Goal: Task Accomplishment & Management: Manage account settings

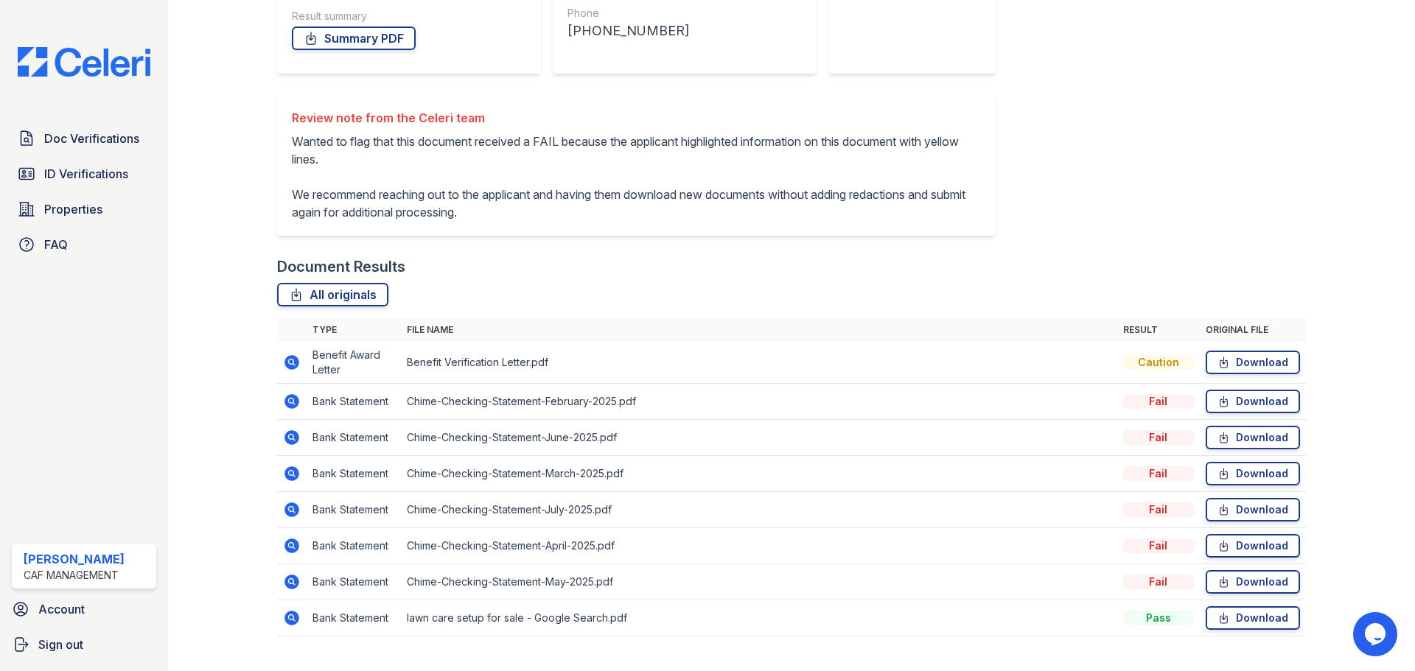
scroll to position [298, 0]
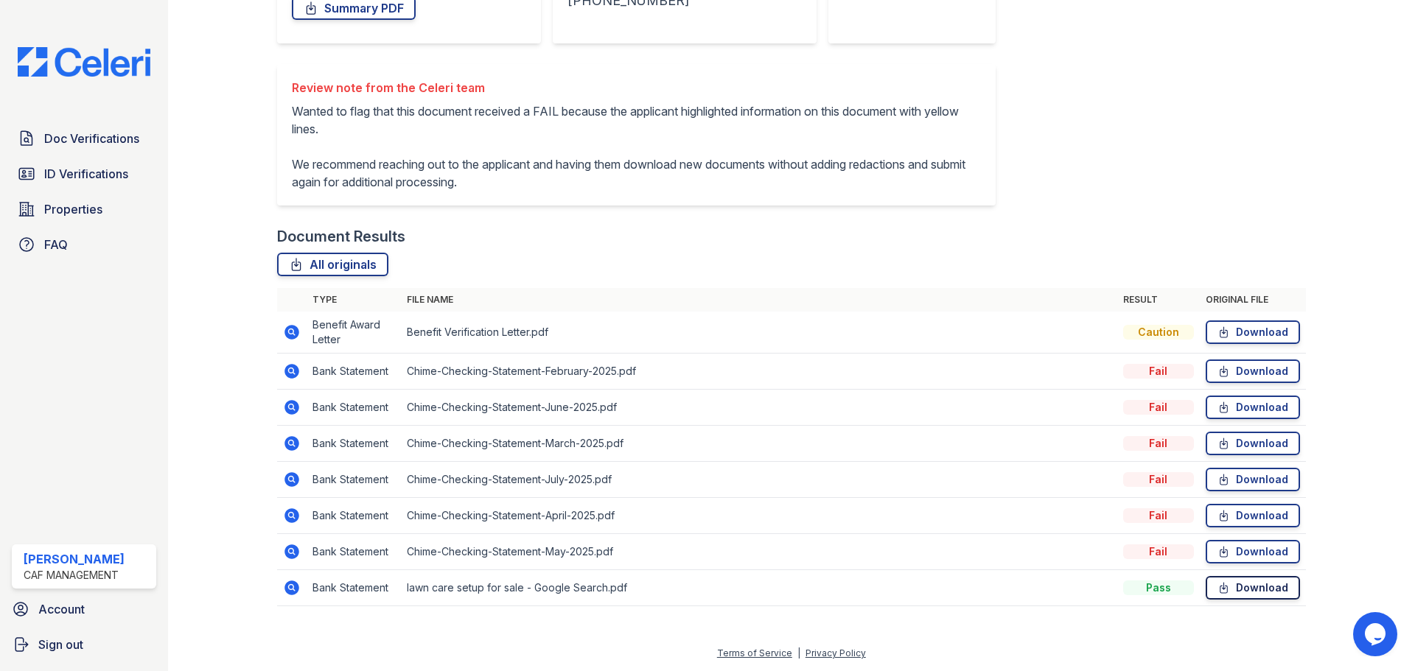
click at [1217, 590] on icon at bounding box center [1223, 588] width 13 height 15
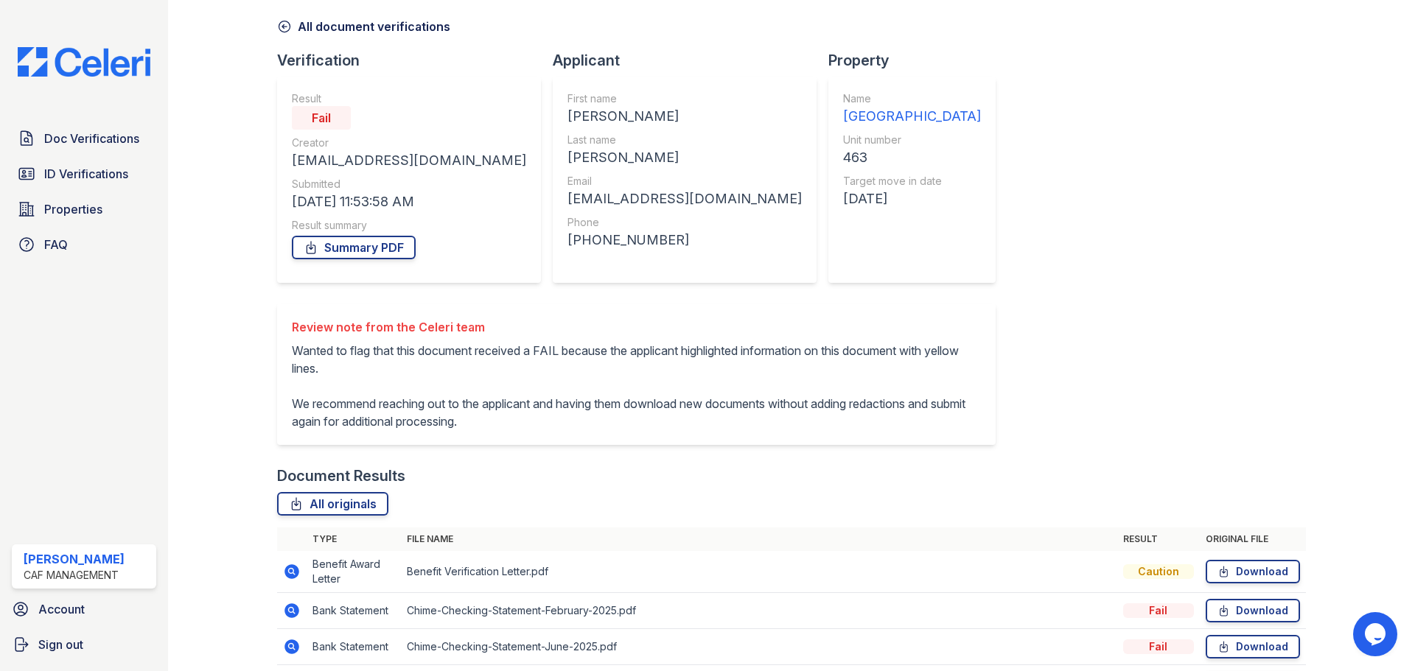
scroll to position [4, 0]
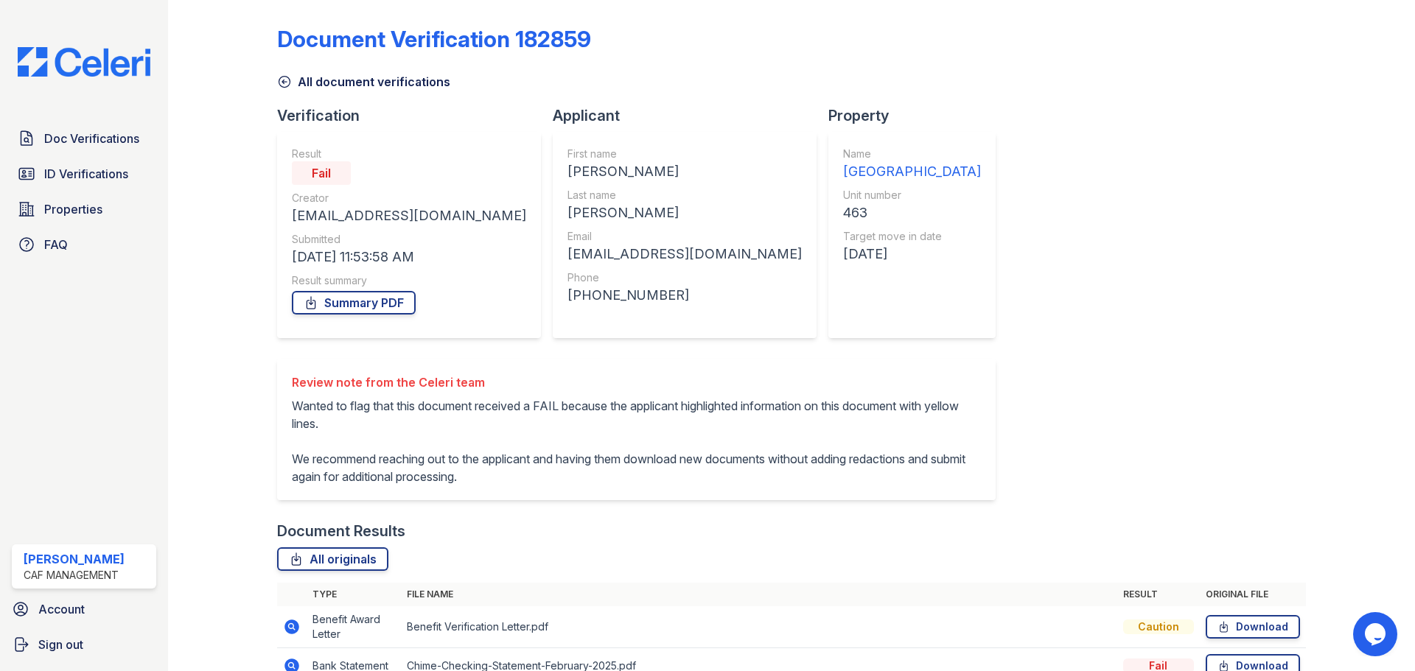
drag, startPoint x: 1088, startPoint y: 43, endPoint x: 1061, endPoint y: 15, distance: 39.1
click at [1088, 40] on div "Document Verification 182859" at bounding box center [791, 45] width 1029 height 38
click at [98, 143] on span "Doc Verifications" at bounding box center [91, 139] width 95 height 18
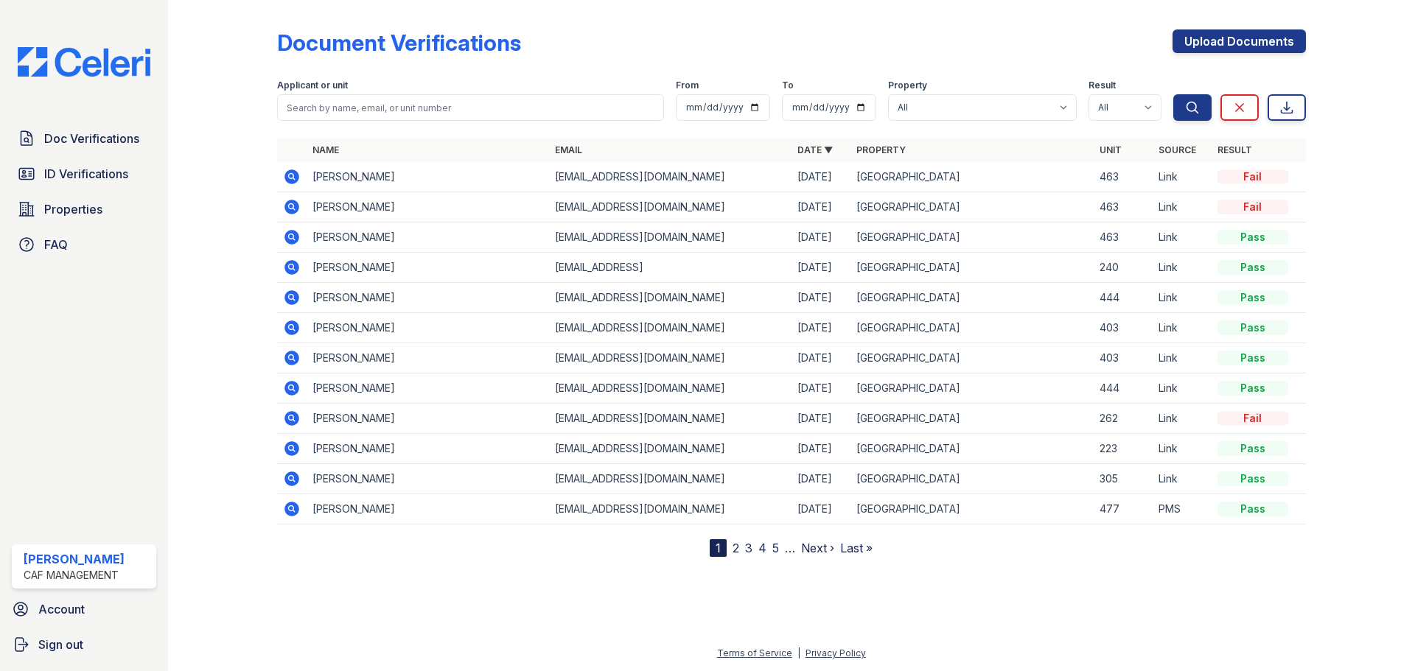
click at [292, 178] on icon at bounding box center [292, 177] width 18 height 18
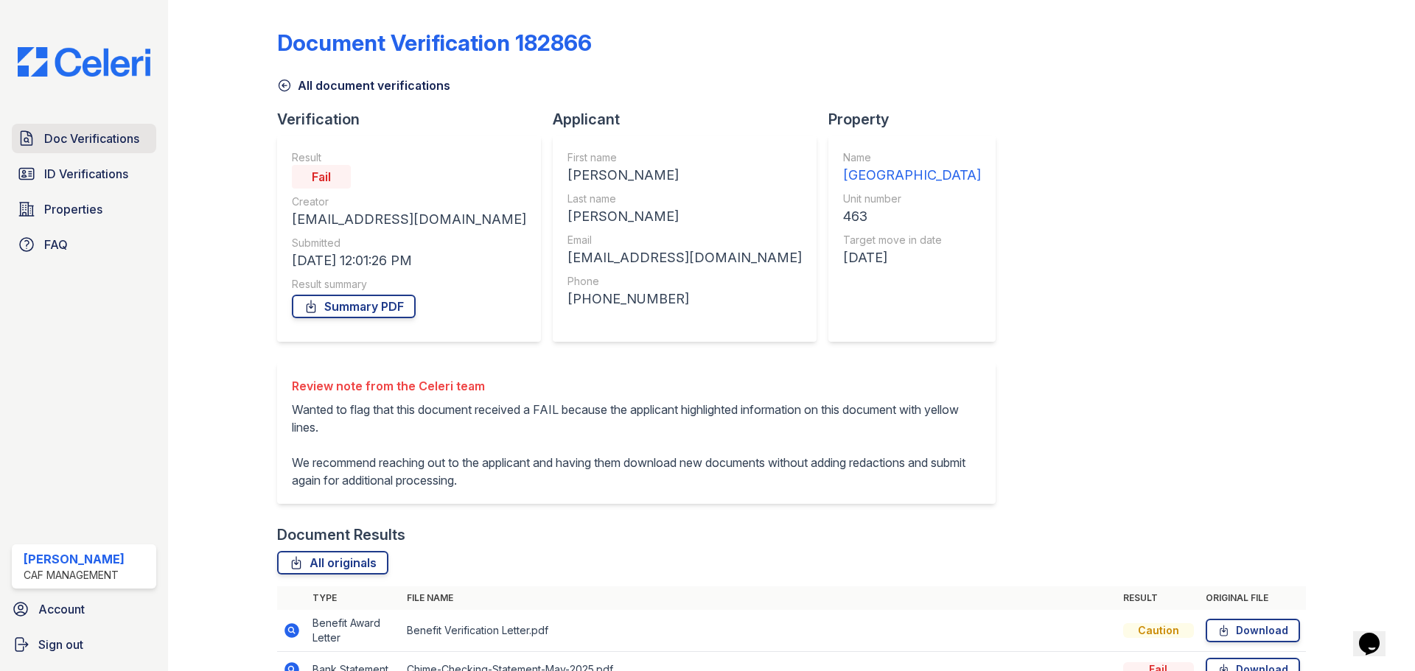
click at [103, 138] on span "Doc Verifications" at bounding box center [91, 139] width 95 height 18
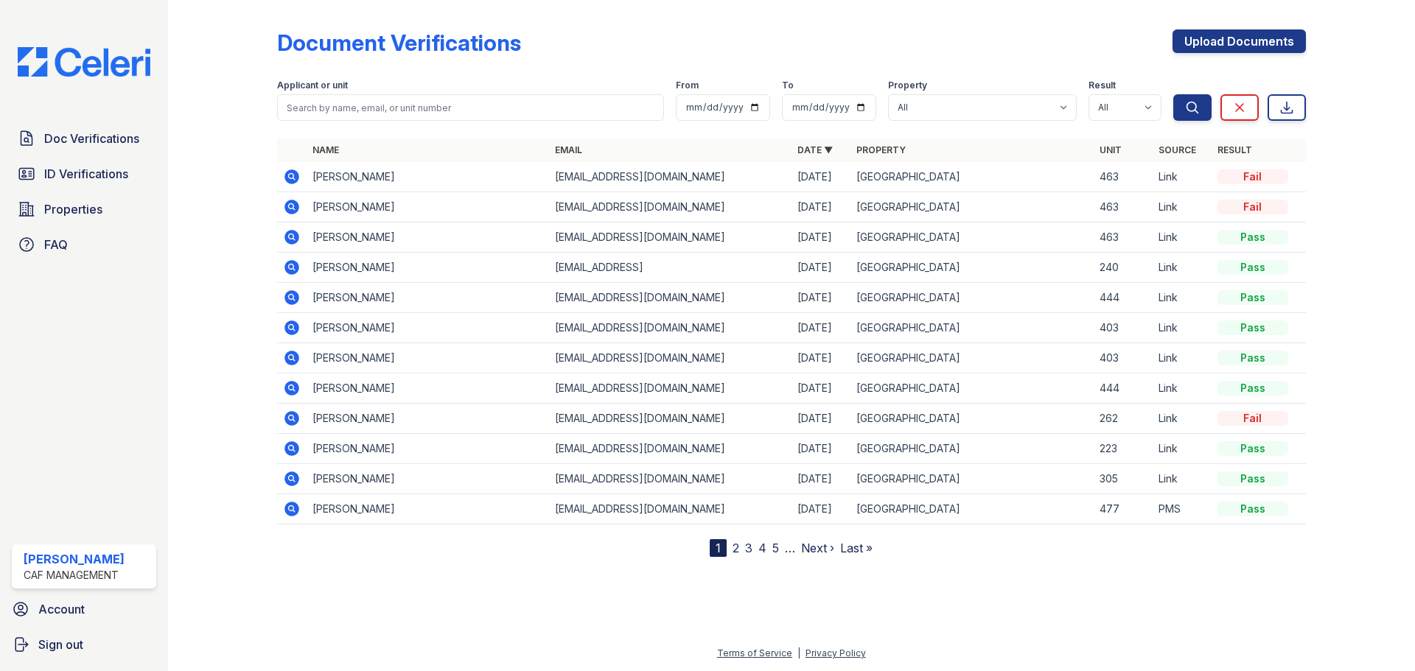
click at [292, 237] on icon at bounding box center [291, 236] width 4 height 4
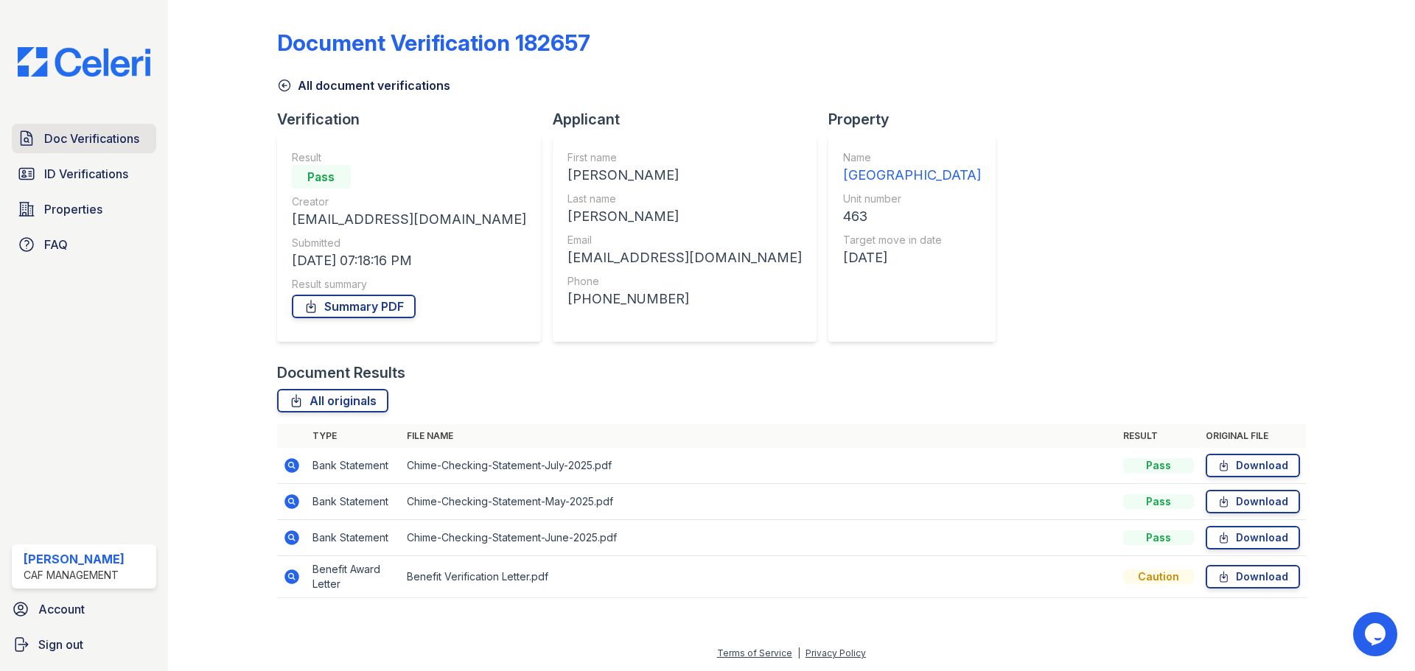
click at [66, 144] on span "Doc Verifications" at bounding box center [91, 139] width 95 height 18
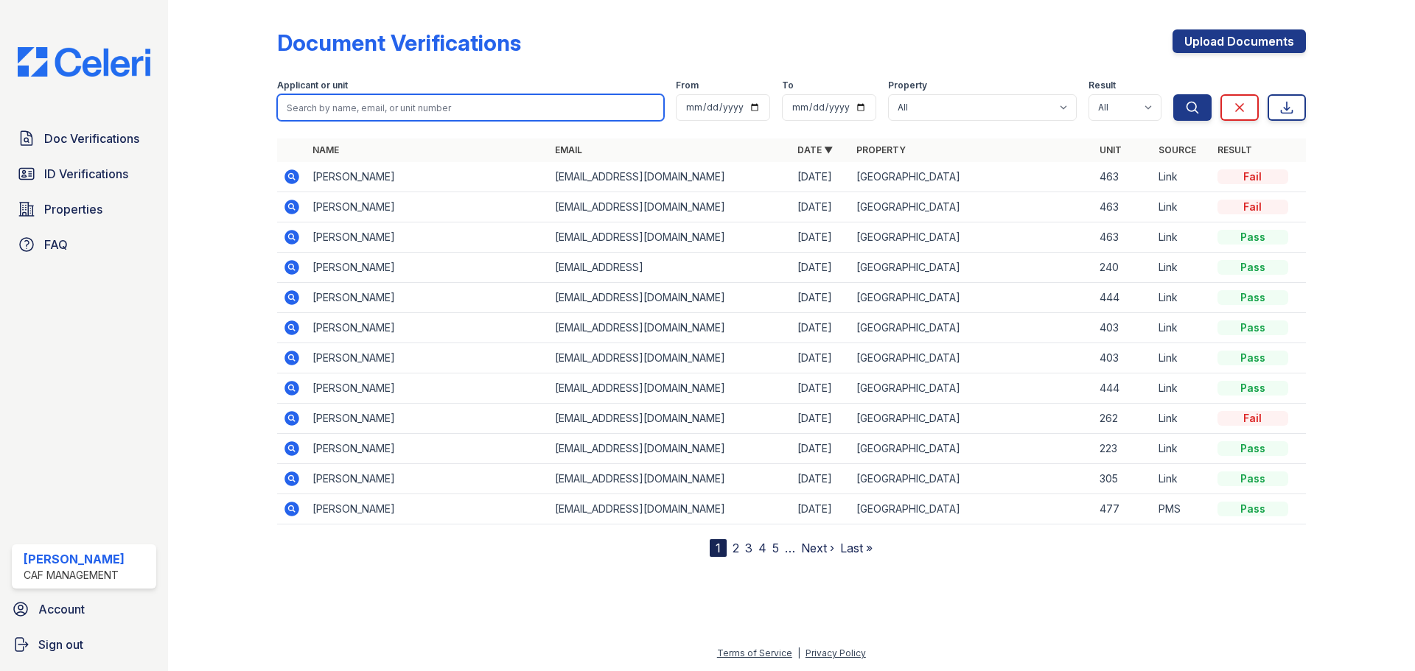
click at [396, 95] on input "search" at bounding box center [470, 107] width 387 height 27
type input "j"
type input "Jakira"
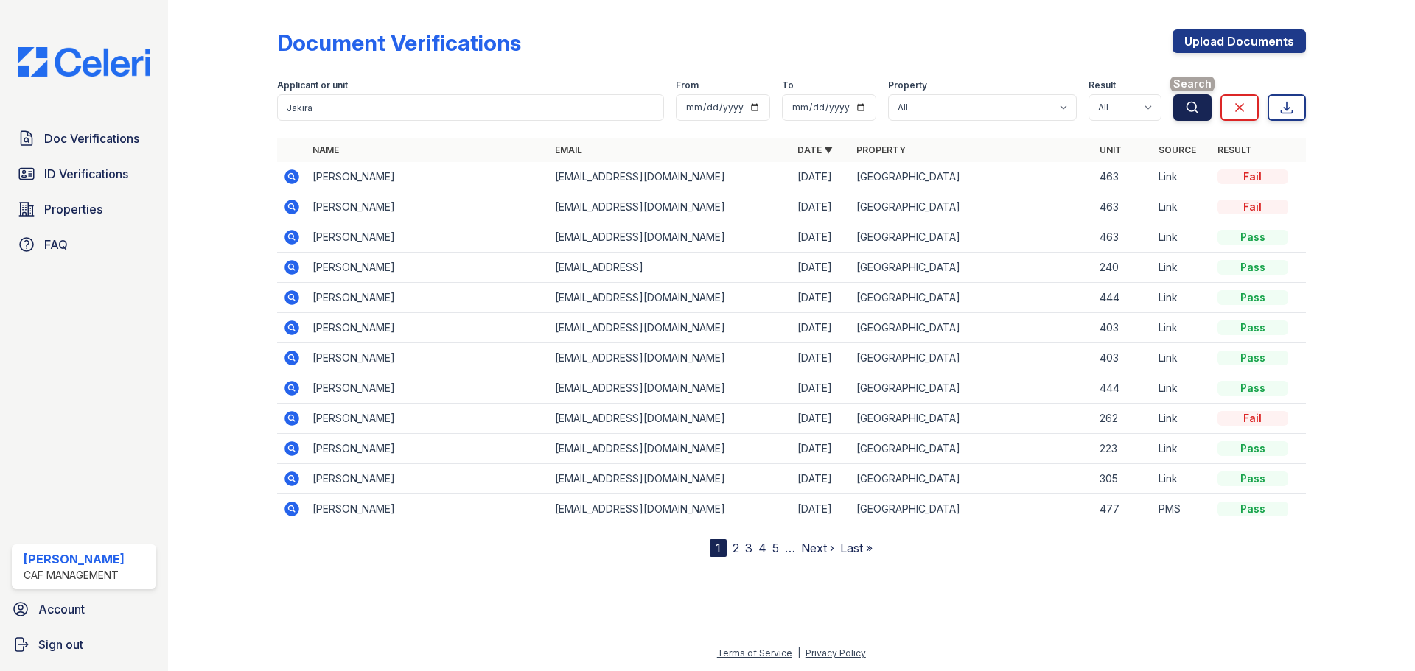
click at [1185, 112] on icon "submit" at bounding box center [1192, 107] width 15 height 15
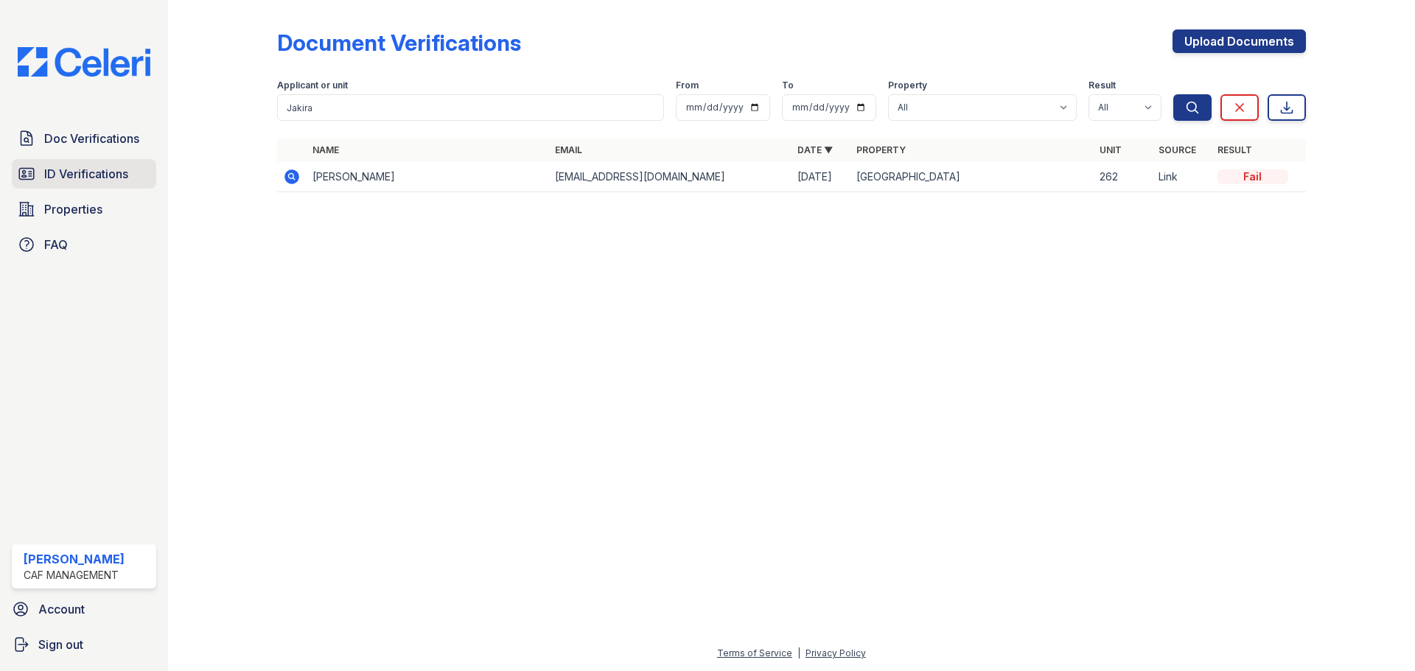
click at [91, 179] on span "ID Verifications" at bounding box center [86, 174] width 84 height 18
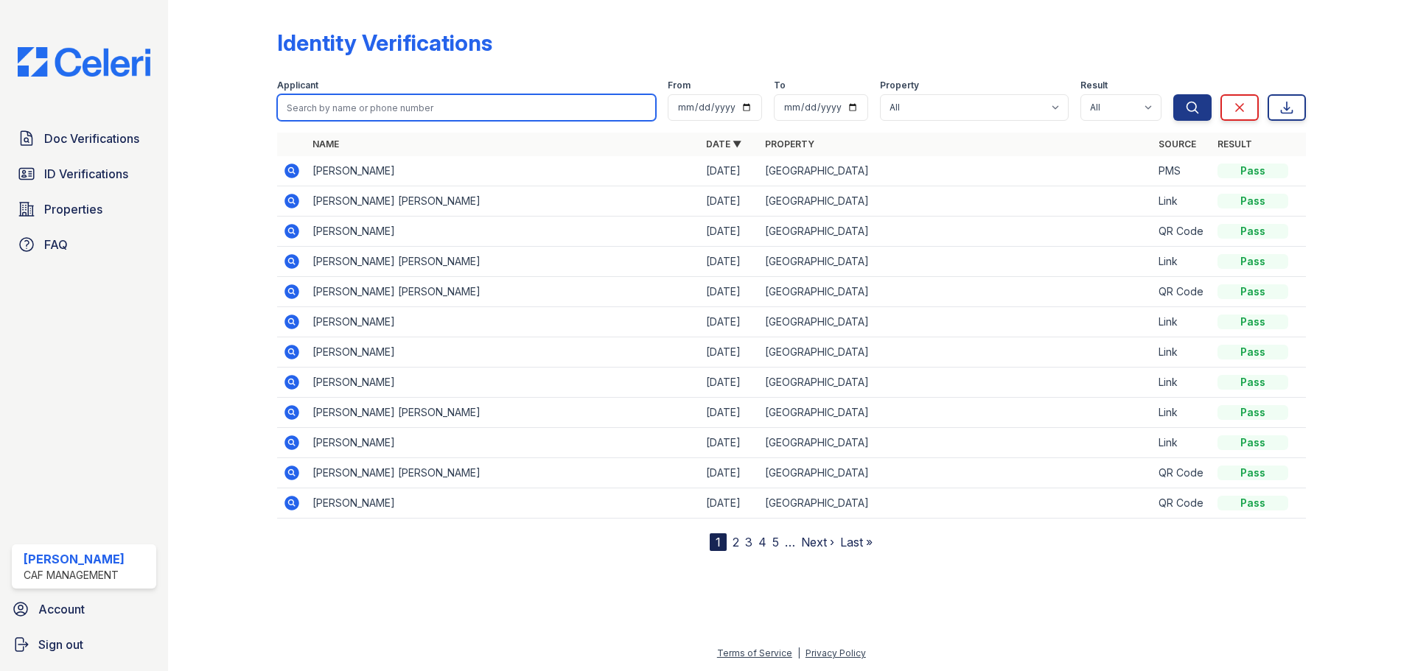
click at [373, 116] on input "search" at bounding box center [466, 107] width 379 height 27
type input "Jakira"
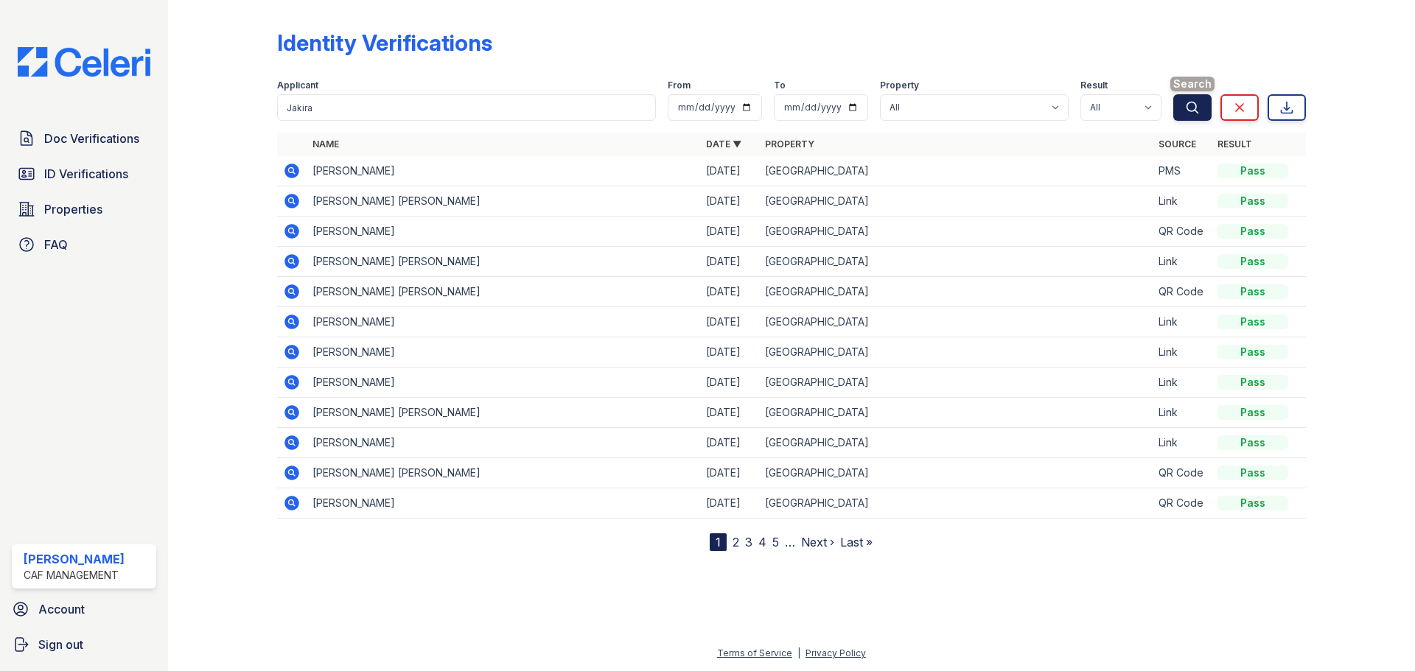
click at [1198, 116] on button "Search" at bounding box center [1192, 107] width 38 height 27
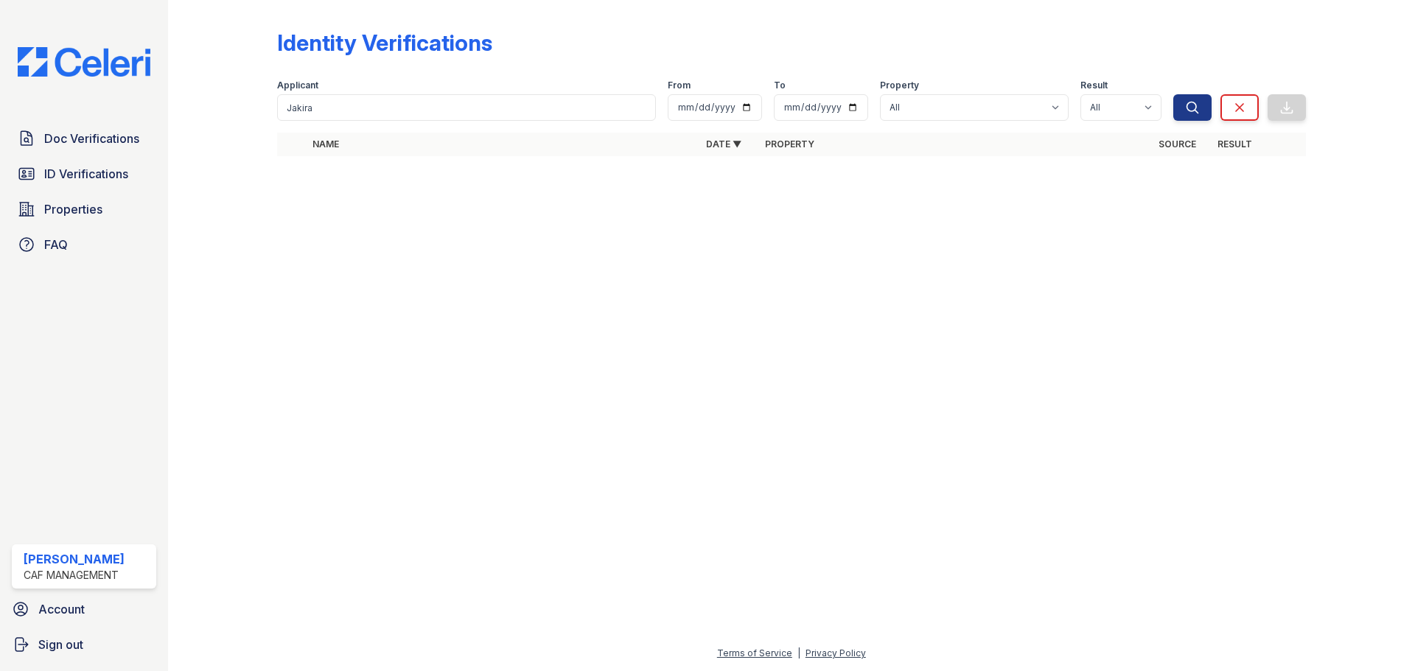
drag, startPoint x: 434, startPoint y: 251, endPoint x: 164, endPoint y: 210, distance: 272.9
click at [427, 251] on div at bounding box center [792, 420] width 1200 height 450
click at [97, 141] on span "Doc Verifications" at bounding box center [91, 139] width 95 height 18
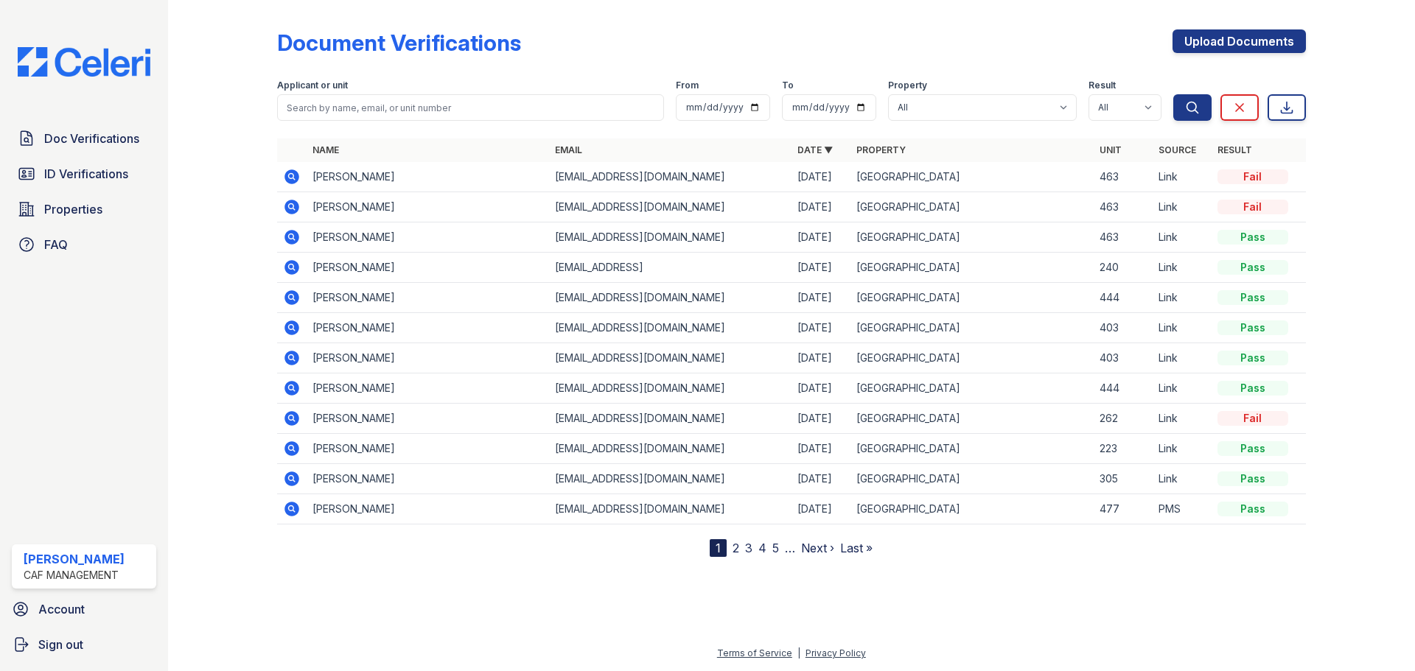
click at [293, 173] on icon at bounding box center [291, 177] width 15 height 15
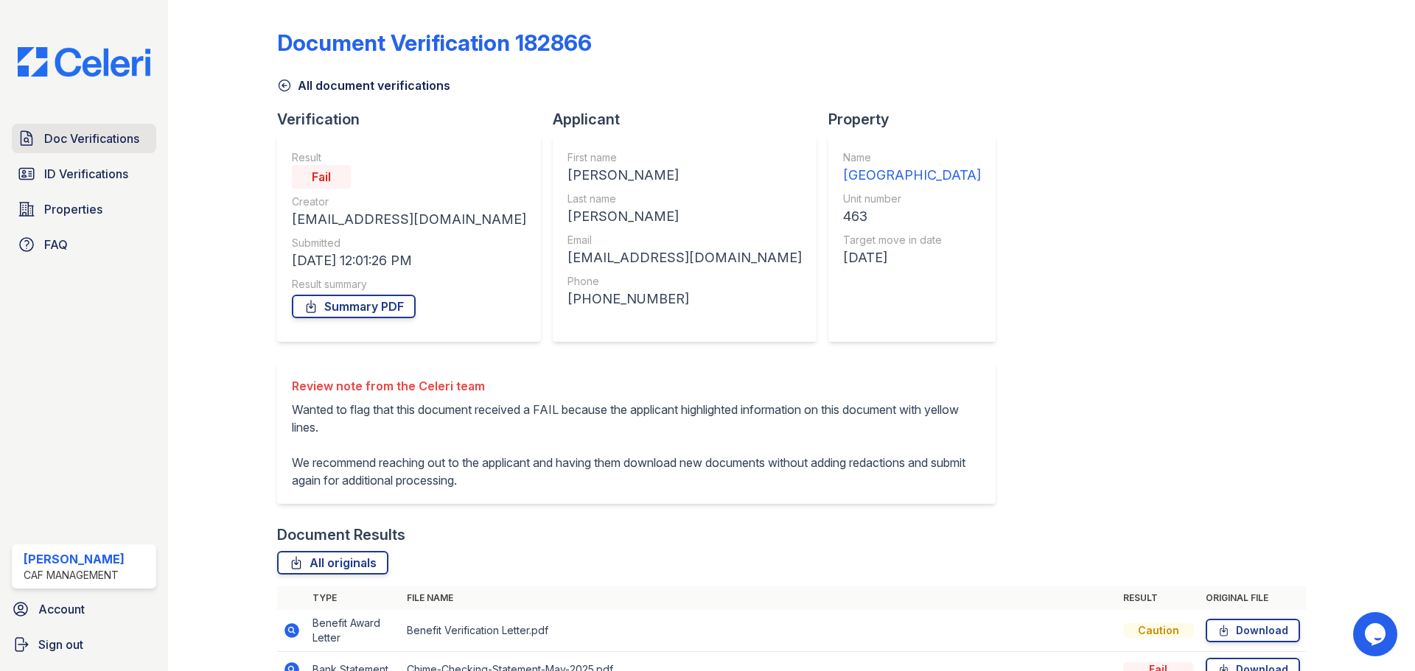
click at [92, 139] on span "Doc Verifications" at bounding box center [91, 139] width 95 height 18
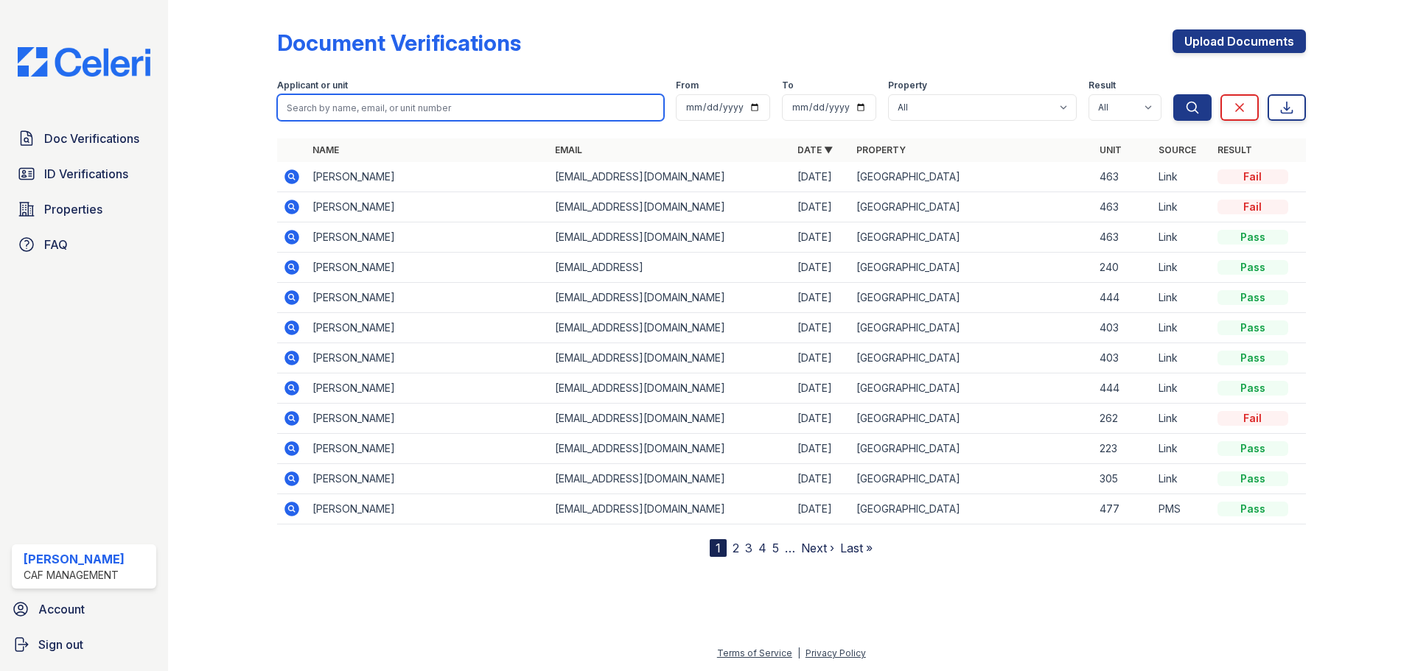
click at [340, 104] on input "search" at bounding box center [470, 107] width 387 height 27
paste input "COLON REYES, ELIAN"
type input "COLON REYES, ELIAN"
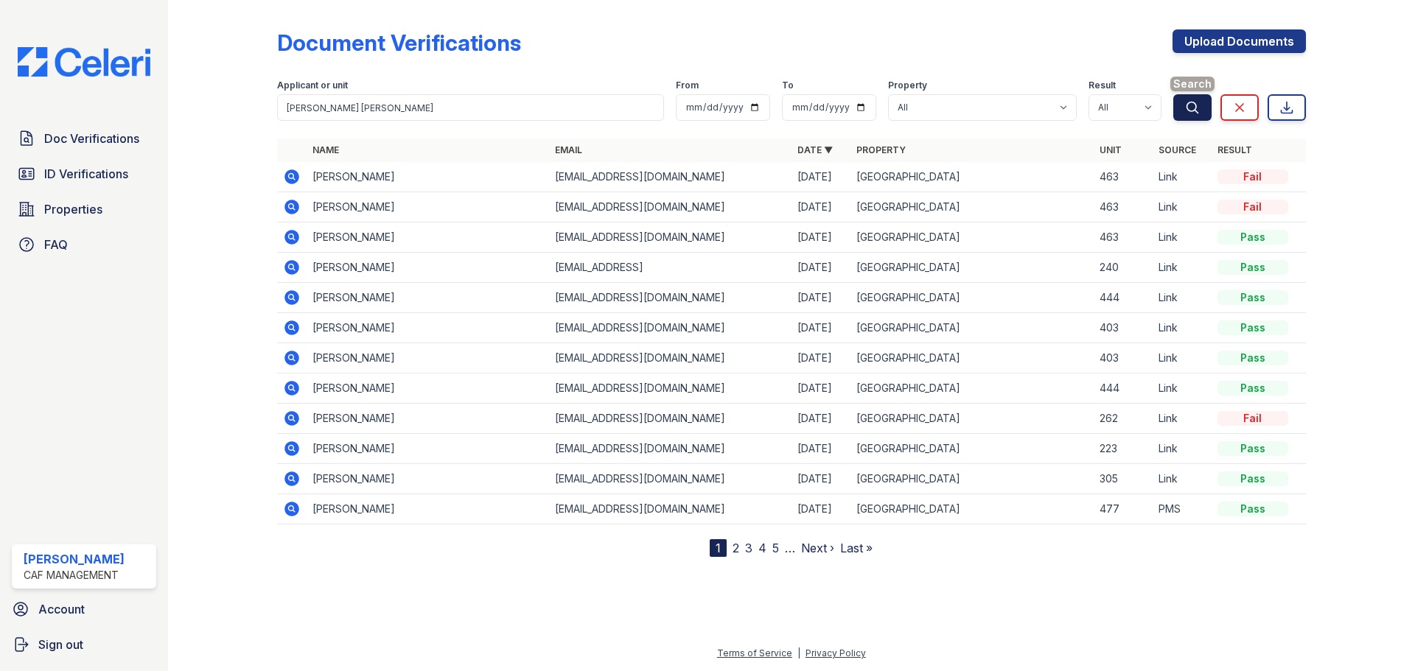
click at [1191, 113] on icon "submit" at bounding box center [1192, 107] width 15 height 15
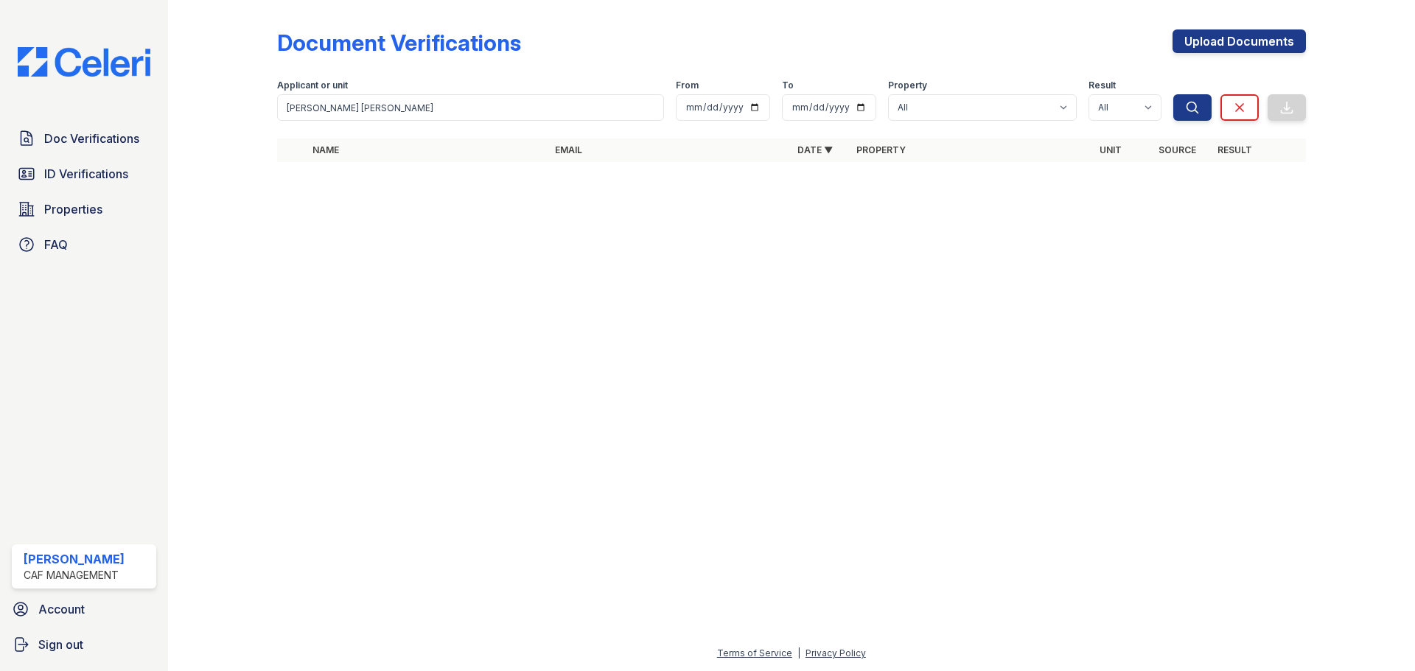
click at [508, 285] on div at bounding box center [792, 422] width 1200 height 444
click at [347, 106] on input "COLON REYES, ELIAN" at bounding box center [470, 107] width 387 height 27
drag, startPoint x: 408, startPoint y: 104, endPoint x: 316, endPoint y: 112, distance: 92.5
click at [316, 112] on input "COLON REYES, ELIAN" at bounding box center [470, 107] width 387 height 27
click at [1173, 94] on button "Search" at bounding box center [1192, 107] width 38 height 27
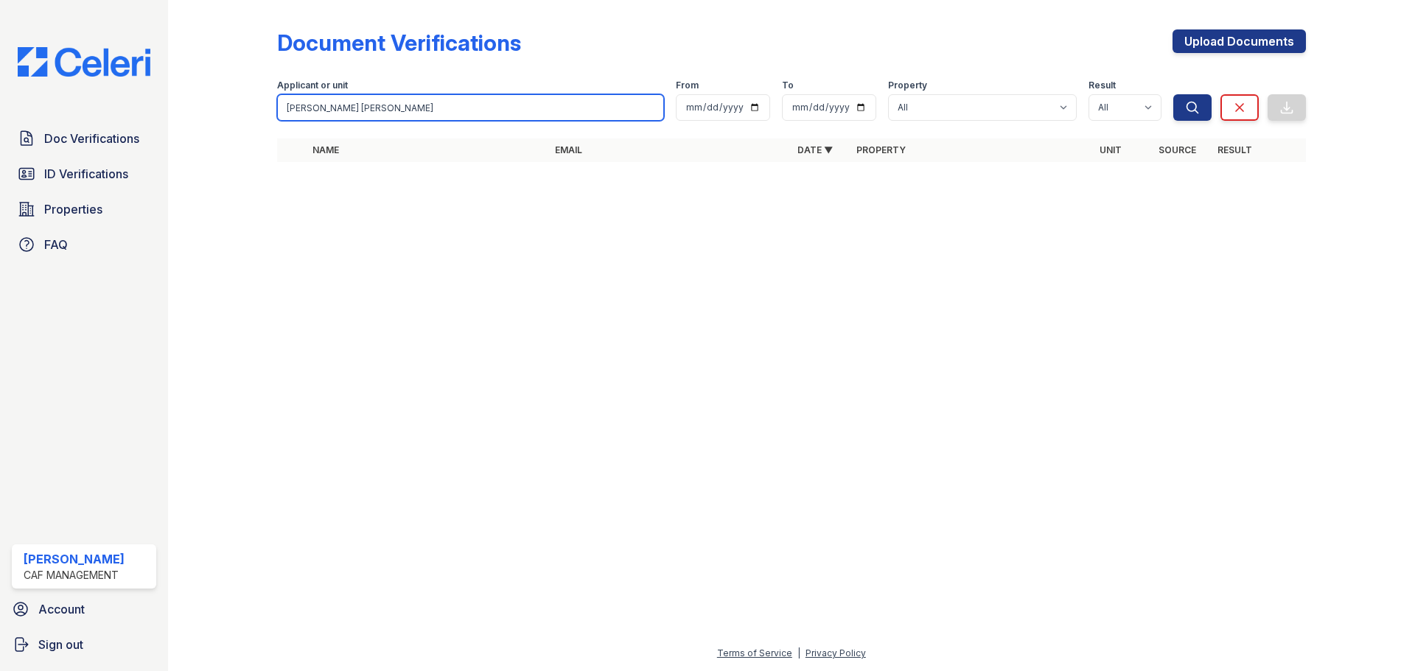
click at [405, 108] on input "COLON REYES, ELIAN" at bounding box center [470, 107] width 387 height 27
type input "colon"
click at [1173, 94] on button "Search" at bounding box center [1192, 107] width 38 height 27
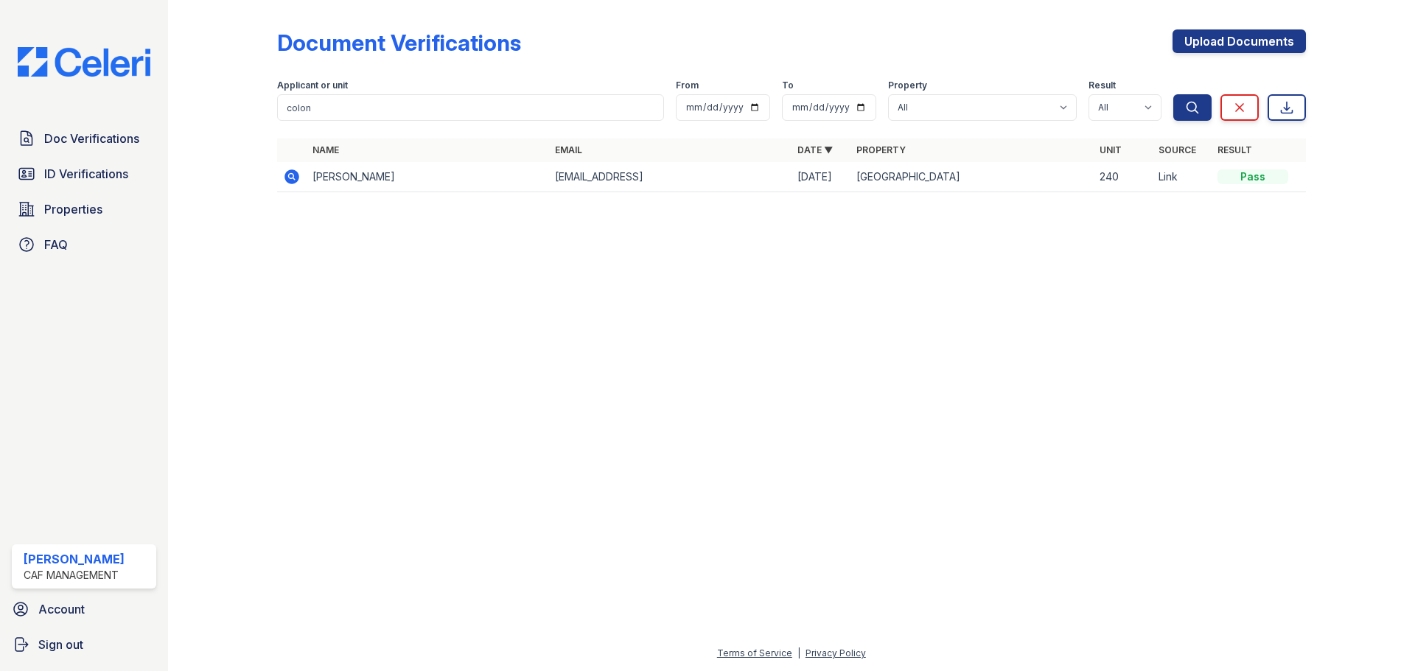
click at [298, 177] on icon at bounding box center [291, 177] width 15 height 15
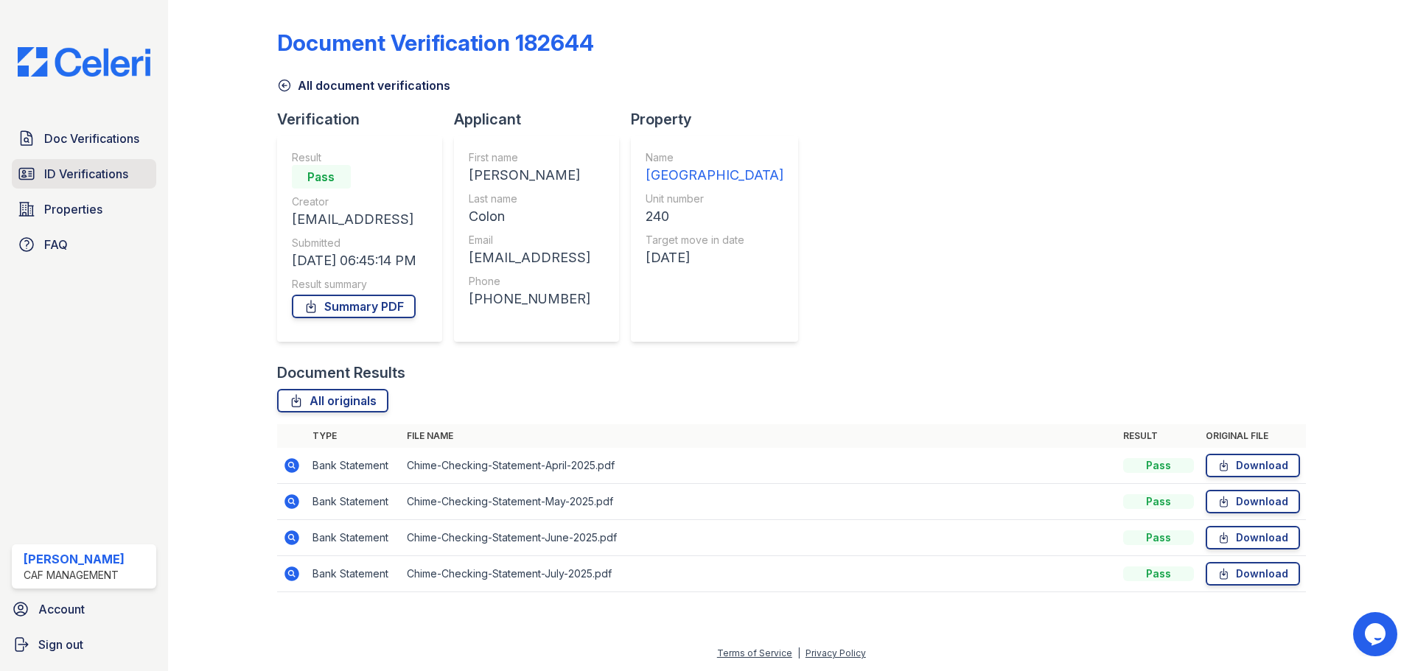
click at [93, 171] on span "ID Verifications" at bounding box center [86, 174] width 84 height 18
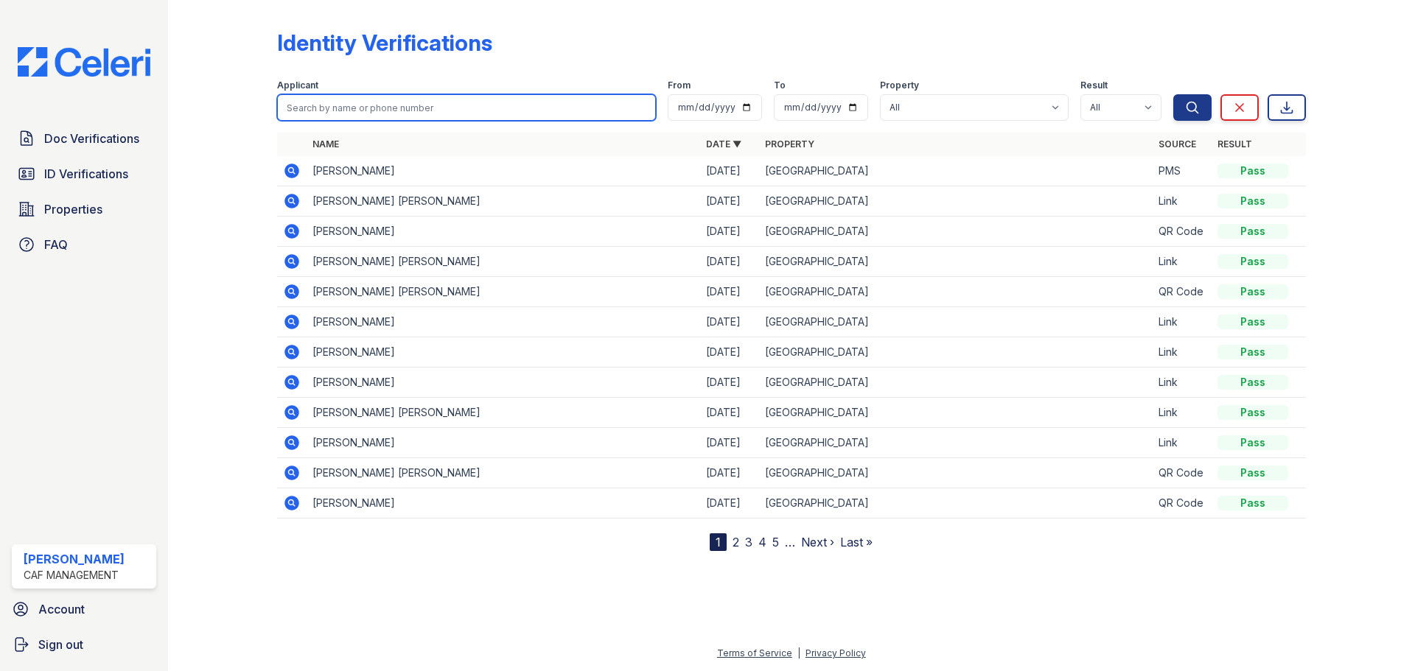
click at [436, 98] on input "search" at bounding box center [466, 107] width 379 height 27
type input "colon"
click at [1173, 94] on button "Search" at bounding box center [1192, 107] width 38 height 27
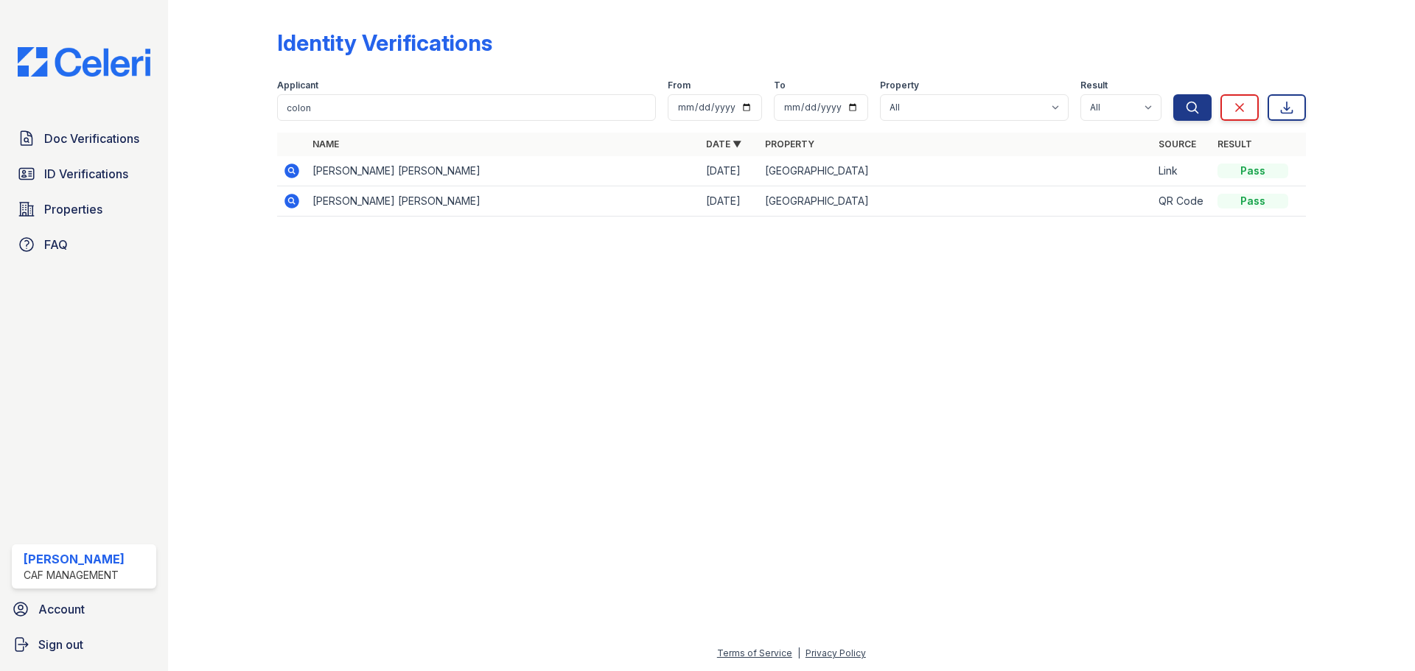
click at [299, 198] on icon at bounding box center [292, 201] width 18 height 18
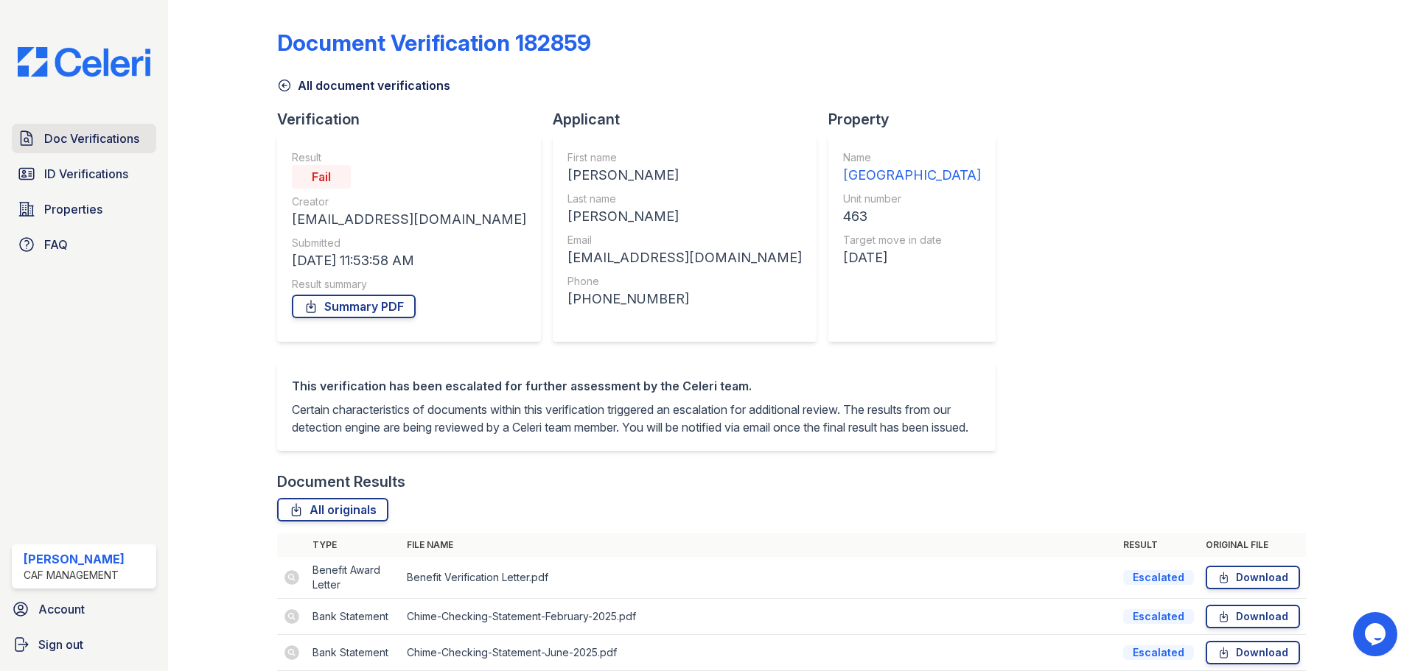
click at [90, 144] on span "Doc Verifications" at bounding box center [91, 139] width 95 height 18
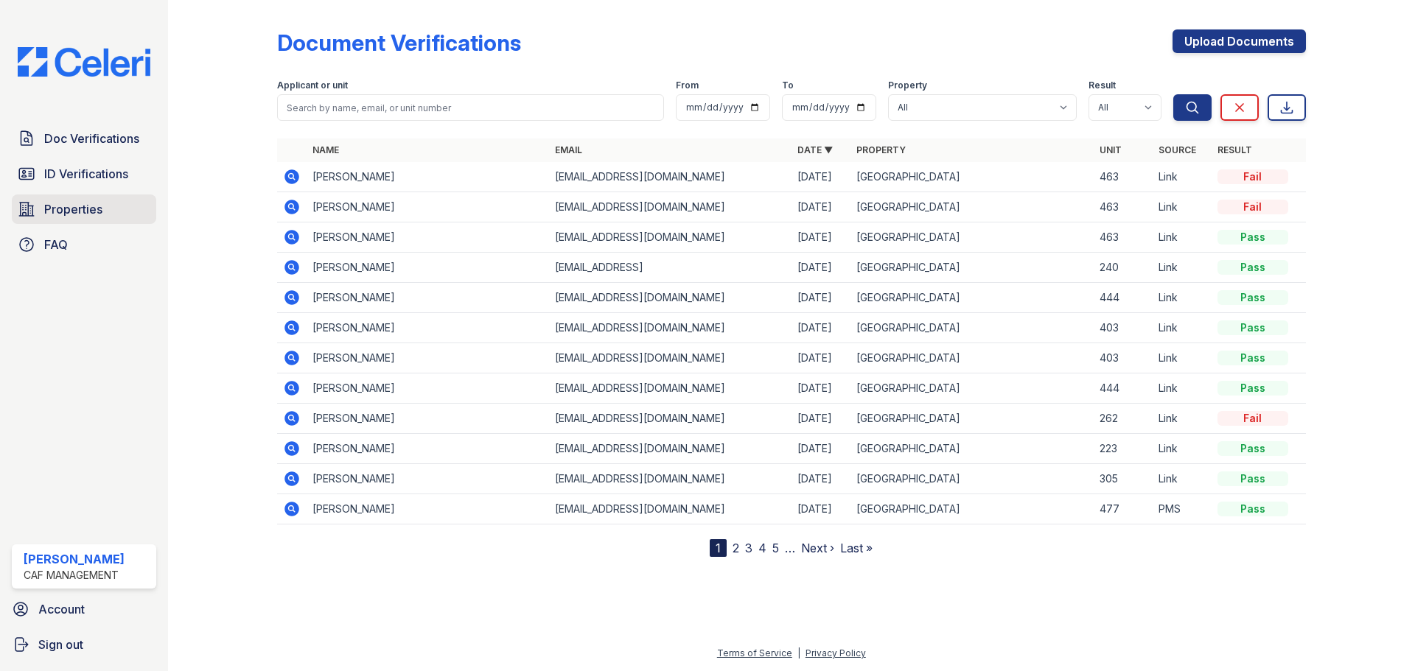
click at [77, 206] on span "Properties" at bounding box center [73, 209] width 58 height 18
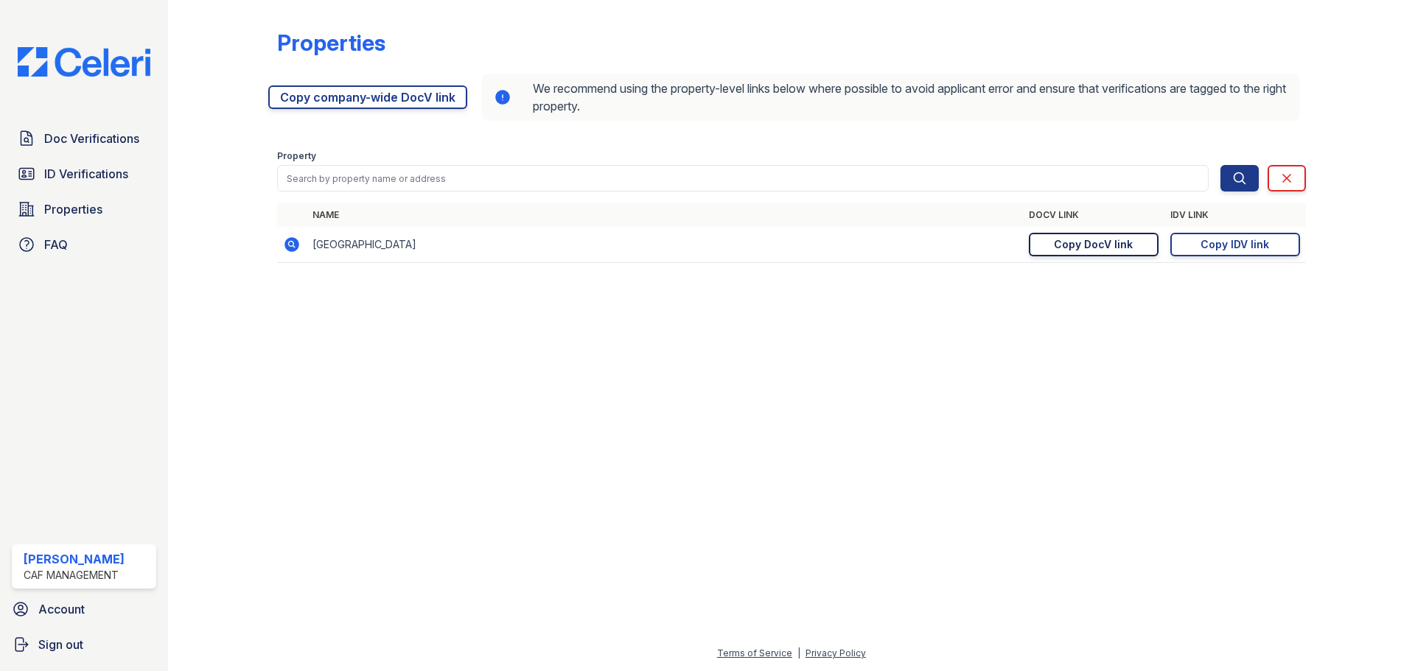
click at [1072, 246] on div "Copy DocV link" at bounding box center [1093, 244] width 79 height 15
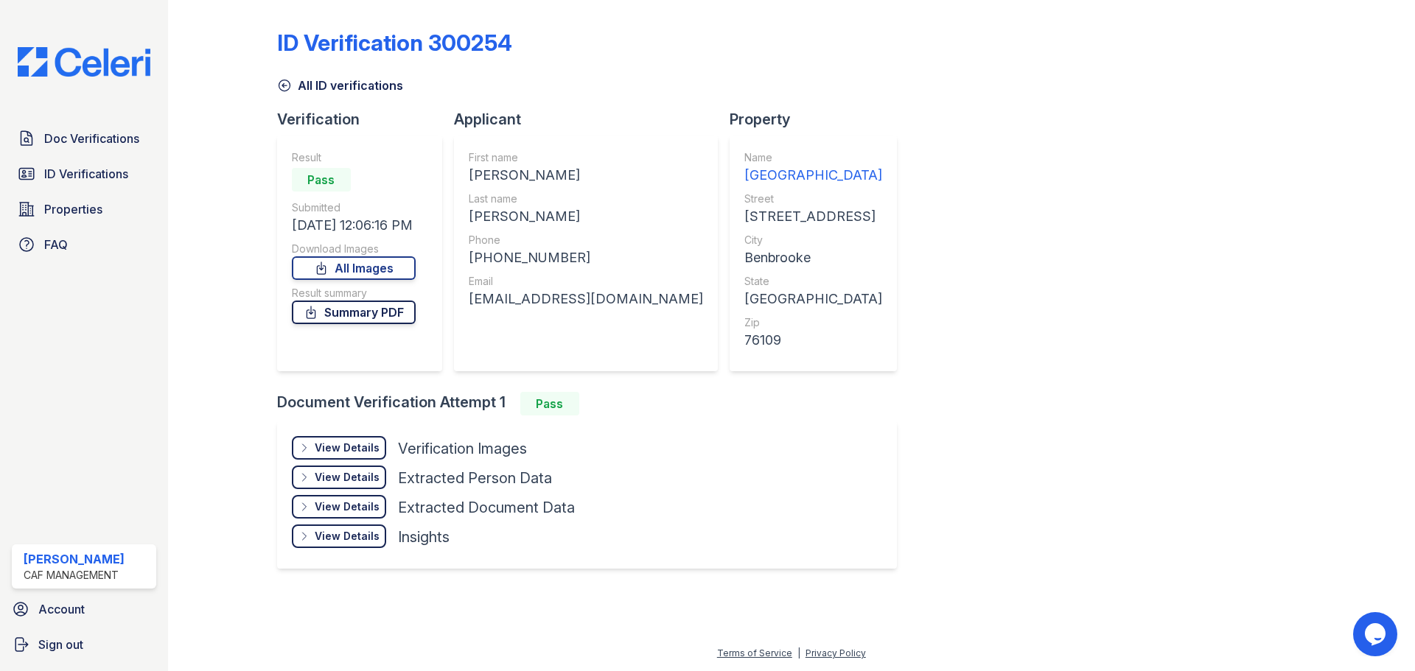
click at [399, 313] on link "Summary PDF" at bounding box center [354, 313] width 124 height 24
click at [325, 266] on icon at bounding box center [321, 268] width 8 height 12
click at [387, 269] on link "All Images" at bounding box center [354, 268] width 124 height 24
click at [359, 311] on link "Summary PDF" at bounding box center [354, 313] width 124 height 24
click at [380, 268] on link "All Images" at bounding box center [354, 268] width 124 height 24
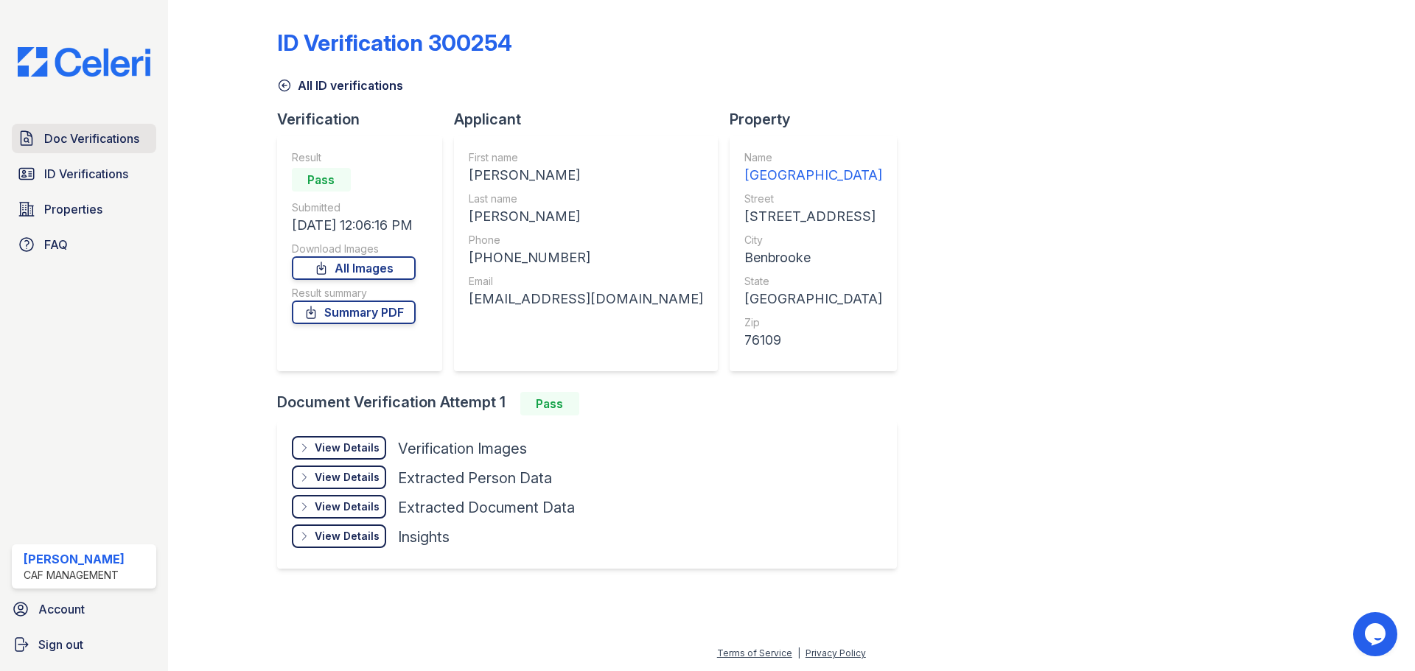
click at [62, 144] on span "Doc Verifications" at bounding box center [91, 139] width 95 height 18
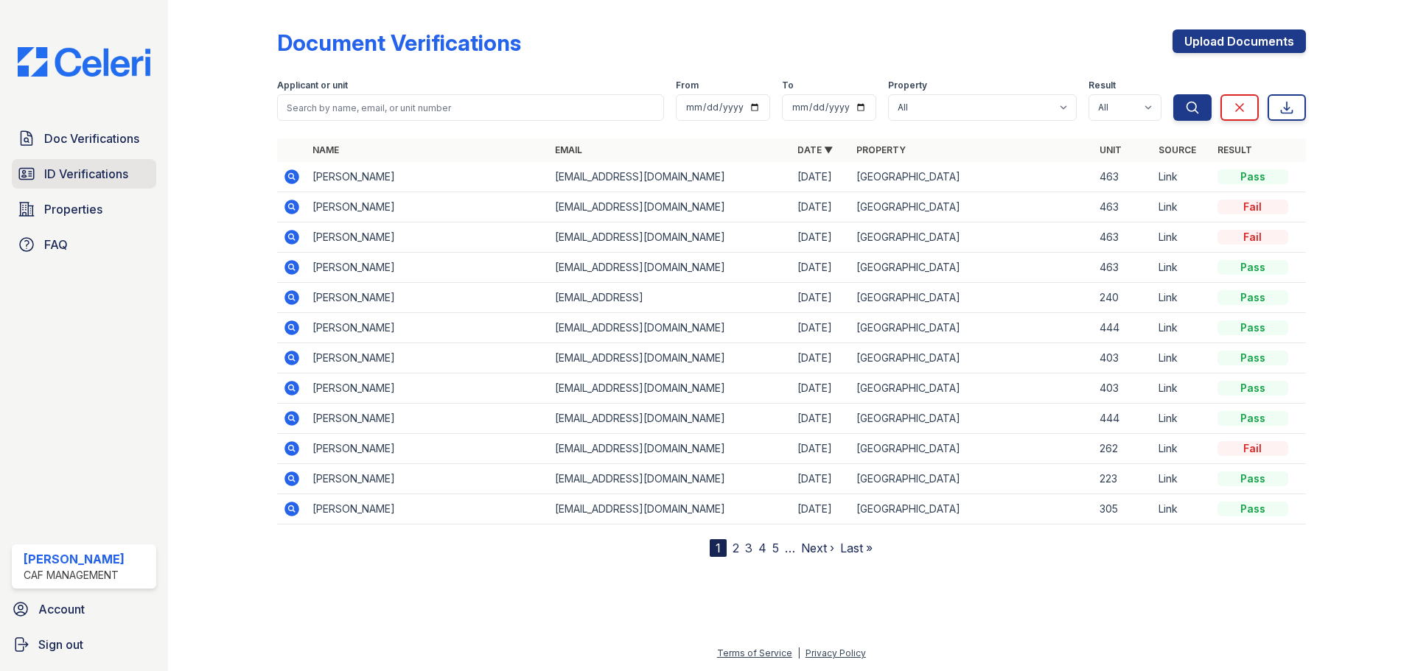
click at [90, 172] on span "ID Verifications" at bounding box center [86, 174] width 84 height 18
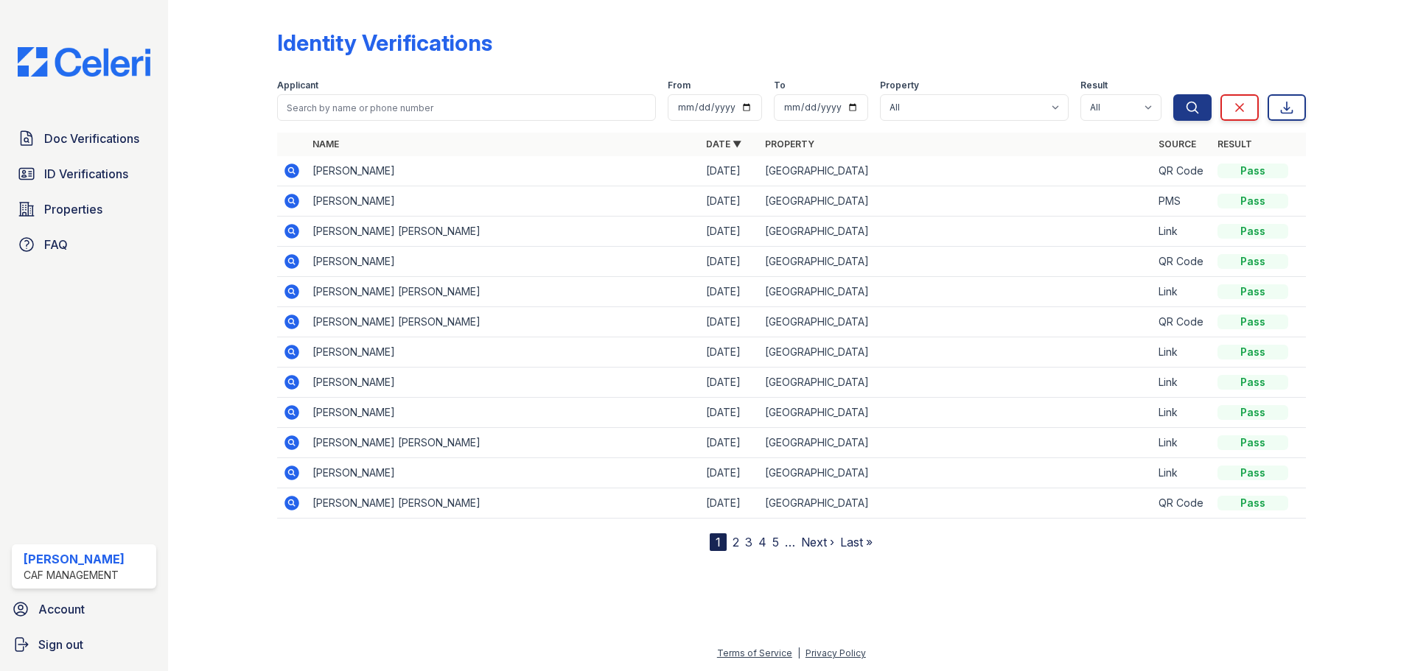
click at [293, 172] on icon at bounding box center [292, 171] width 18 height 18
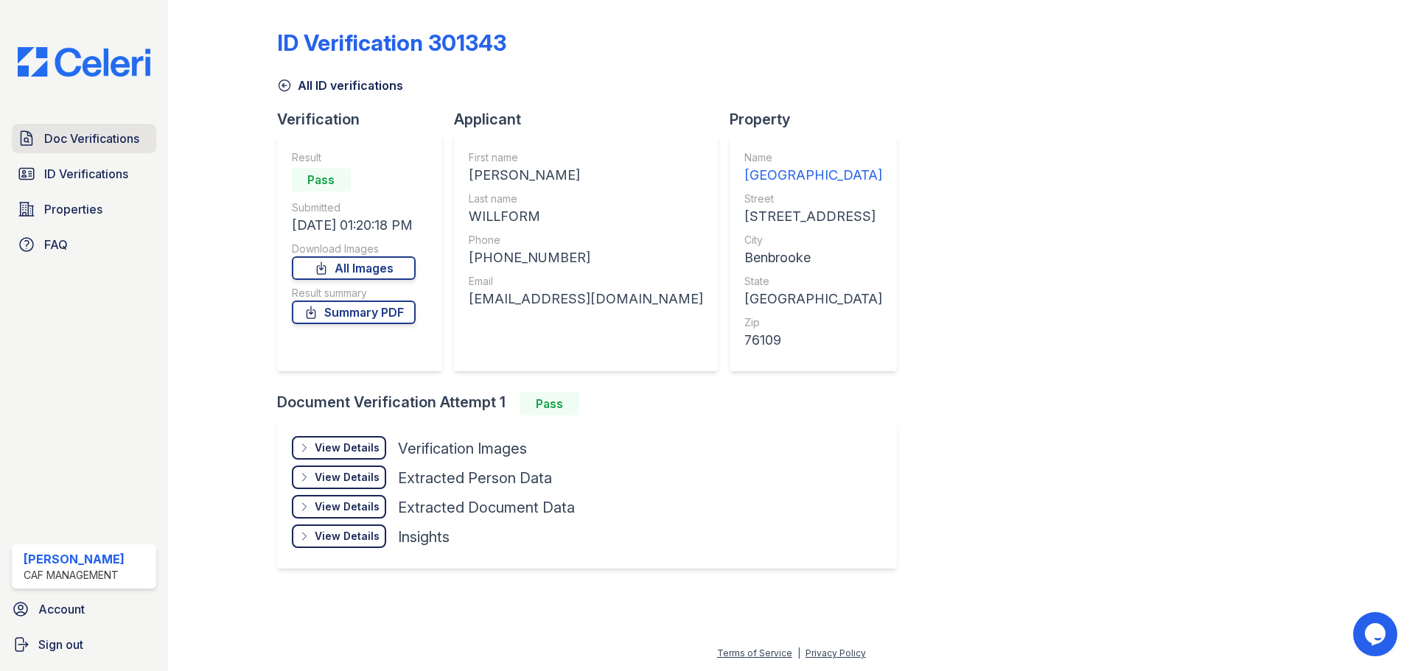
click at [100, 136] on span "Doc Verifications" at bounding box center [91, 139] width 95 height 18
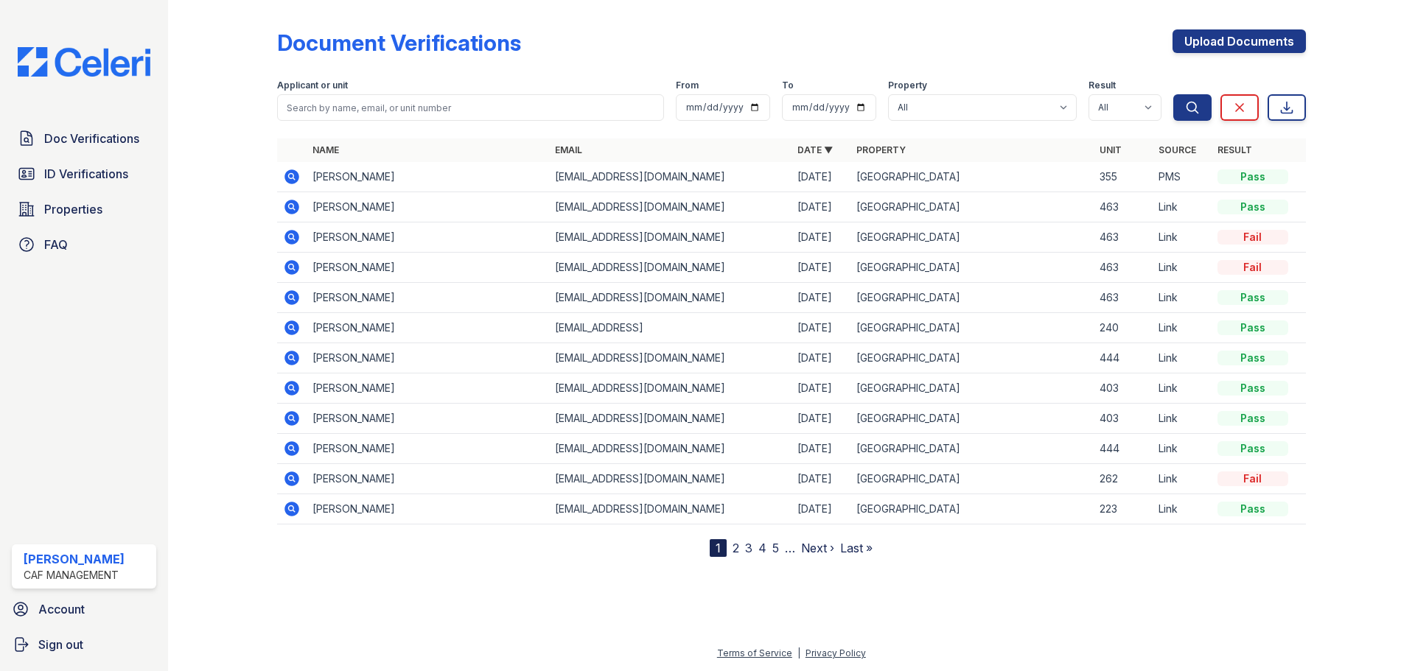
click at [297, 206] on icon at bounding box center [291, 207] width 15 height 15
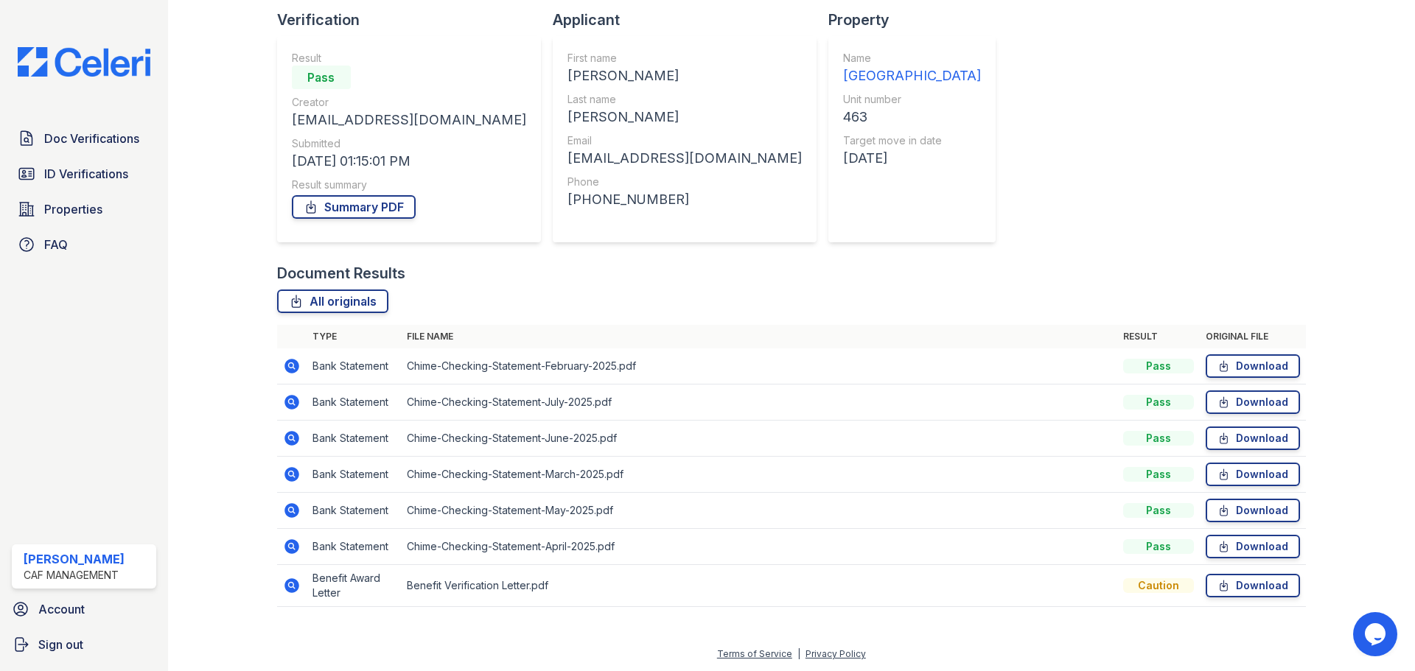
scroll to position [100, 0]
click at [1217, 364] on icon at bounding box center [1223, 365] width 13 height 15
click at [1217, 367] on icon at bounding box center [1223, 365] width 13 height 15
drag, startPoint x: 21, startPoint y: 333, endPoint x: 139, endPoint y: 85, distance: 274.9
click at [27, 315] on div "Doc Verifications ID Verifications Properties FAQ [PERSON_NAME] CAF Management …" at bounding box center [84, 335] width 168 height 671
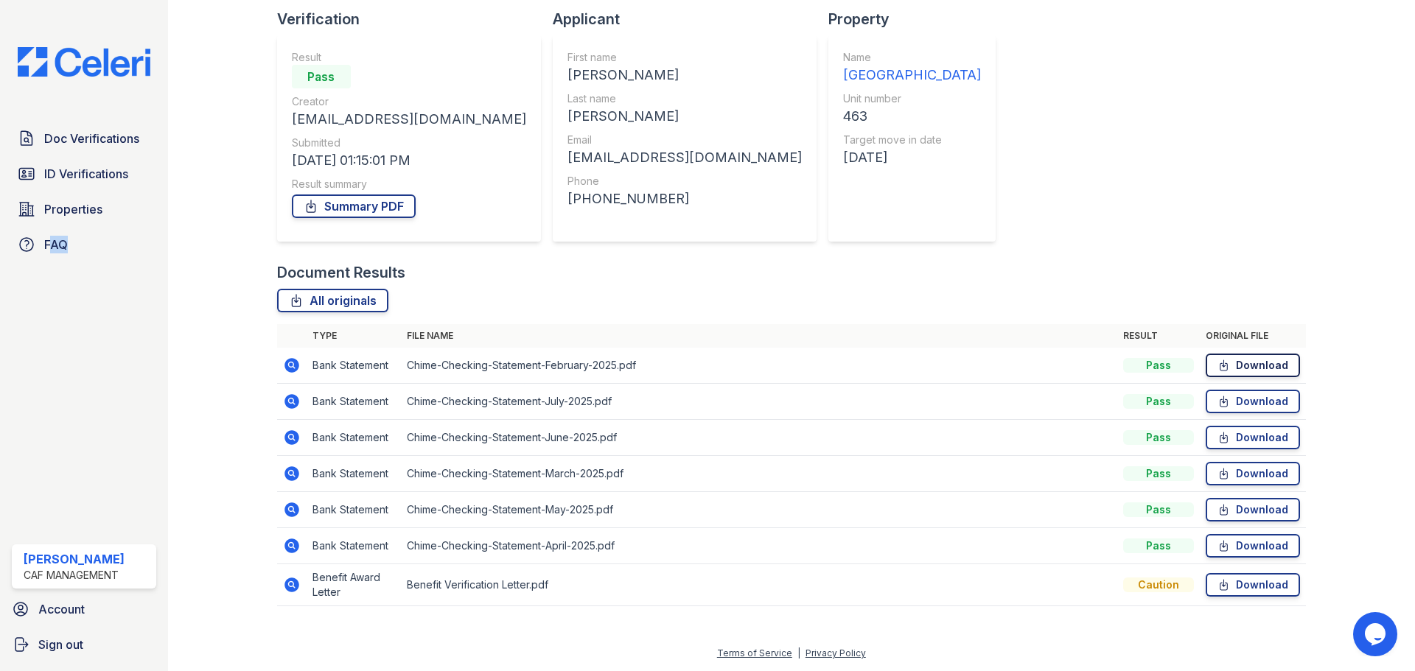
click at [1223, 367] on link "Download" at bounding box center [1253, 366] width 94 height 24
click at [1217, 402] on icon at bounding box center [1223, 401] width 13 height 15
click at [1217, 438] on icon at bounding box center [1223, 437] width 13 height 15
click at [1217, 402] on icon at bounding box center [1223, 401] width 13 height 15
click at [1251, 471] on link "Download" at bounding box center [1253, 474] width 94 height 24
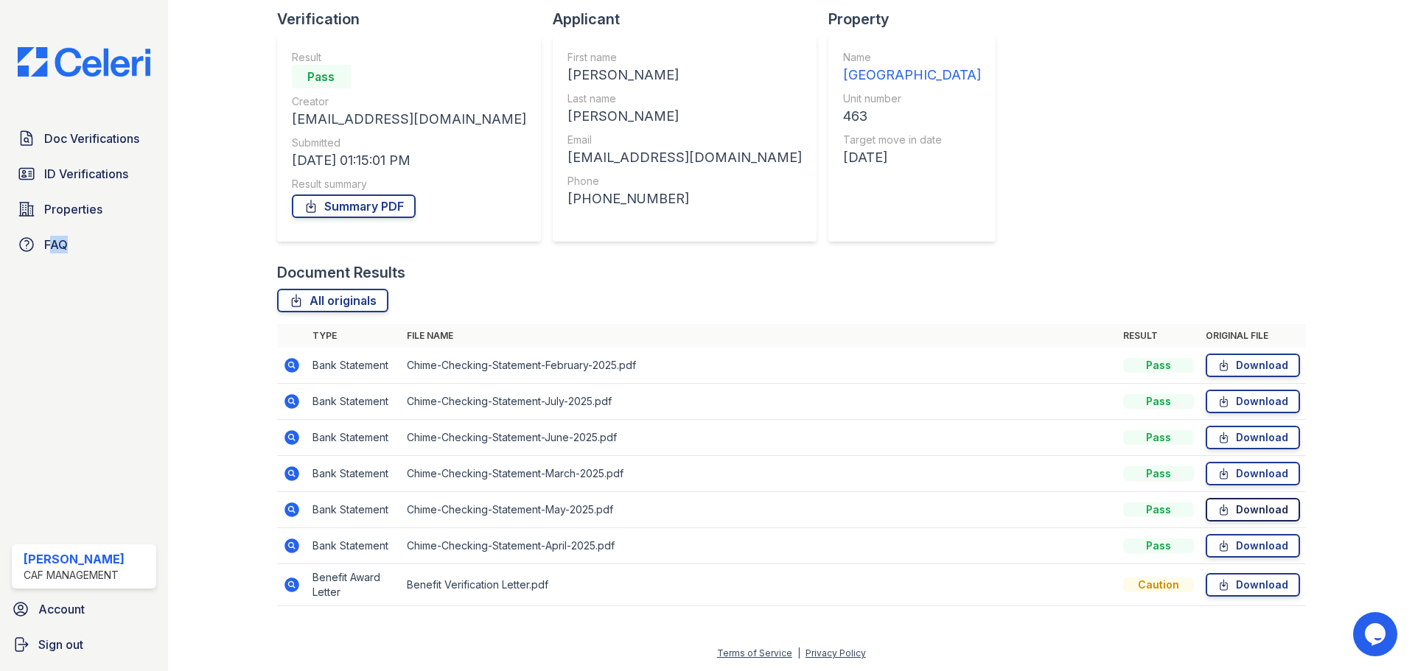
click at [1241, 504] on link "Download" at bounding box center [1253, 510] width 94 height 24
click at [1241, 550] on link "Download" at bounding box center [1253, 546] width 94 height 24
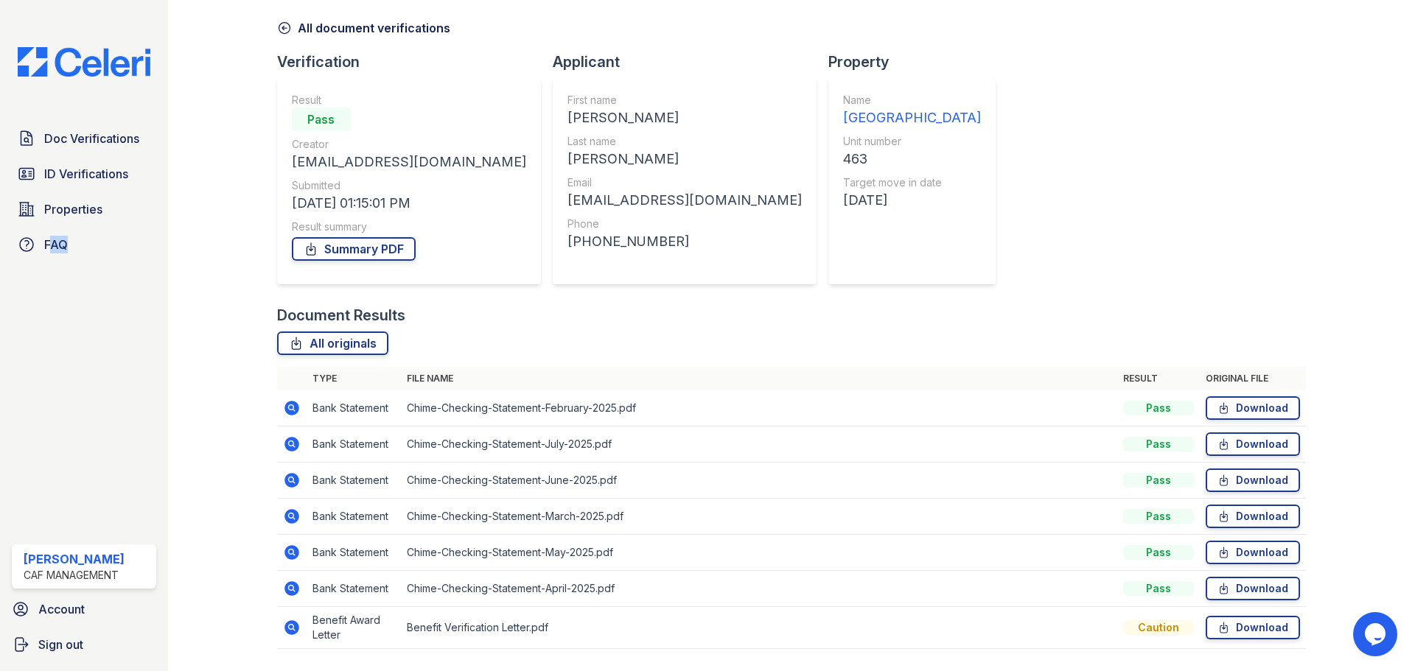
scroll to position [0, 0]
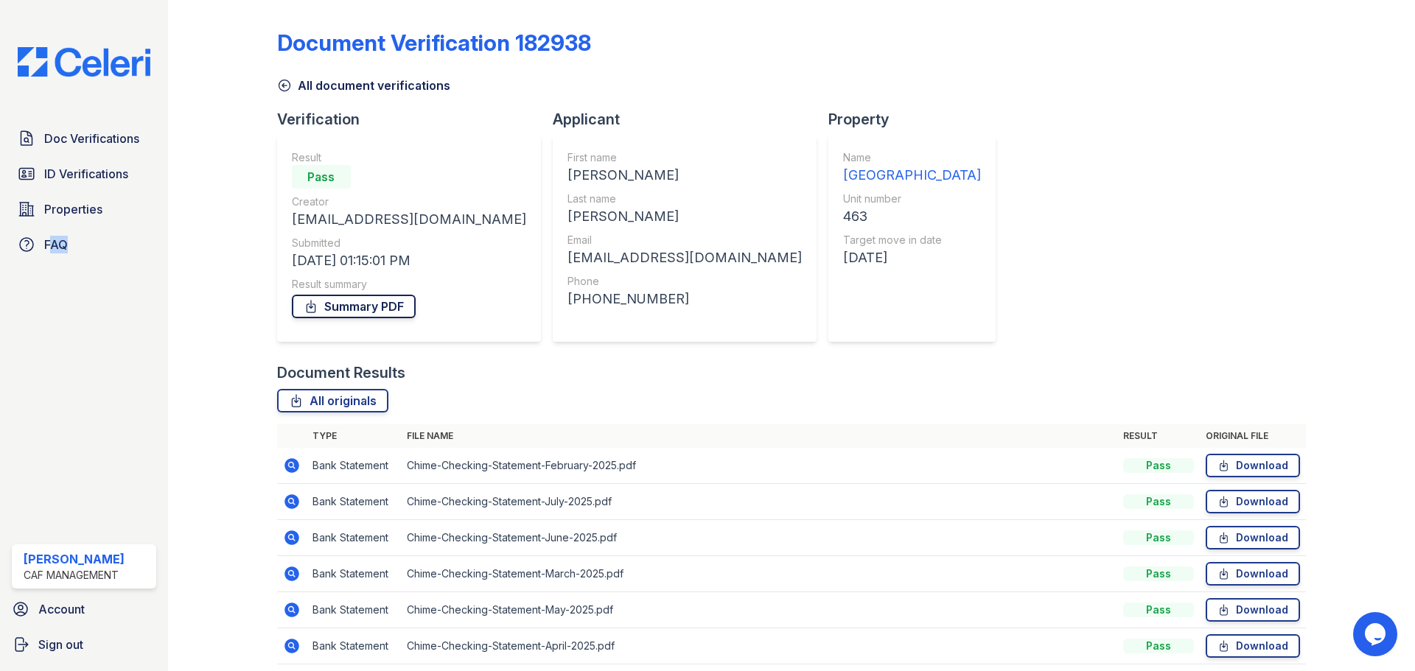
click at [360, 302] on link "Summary PDF" at bounding box center [354, 307] width 124 height 24
